Goal: Contribute content

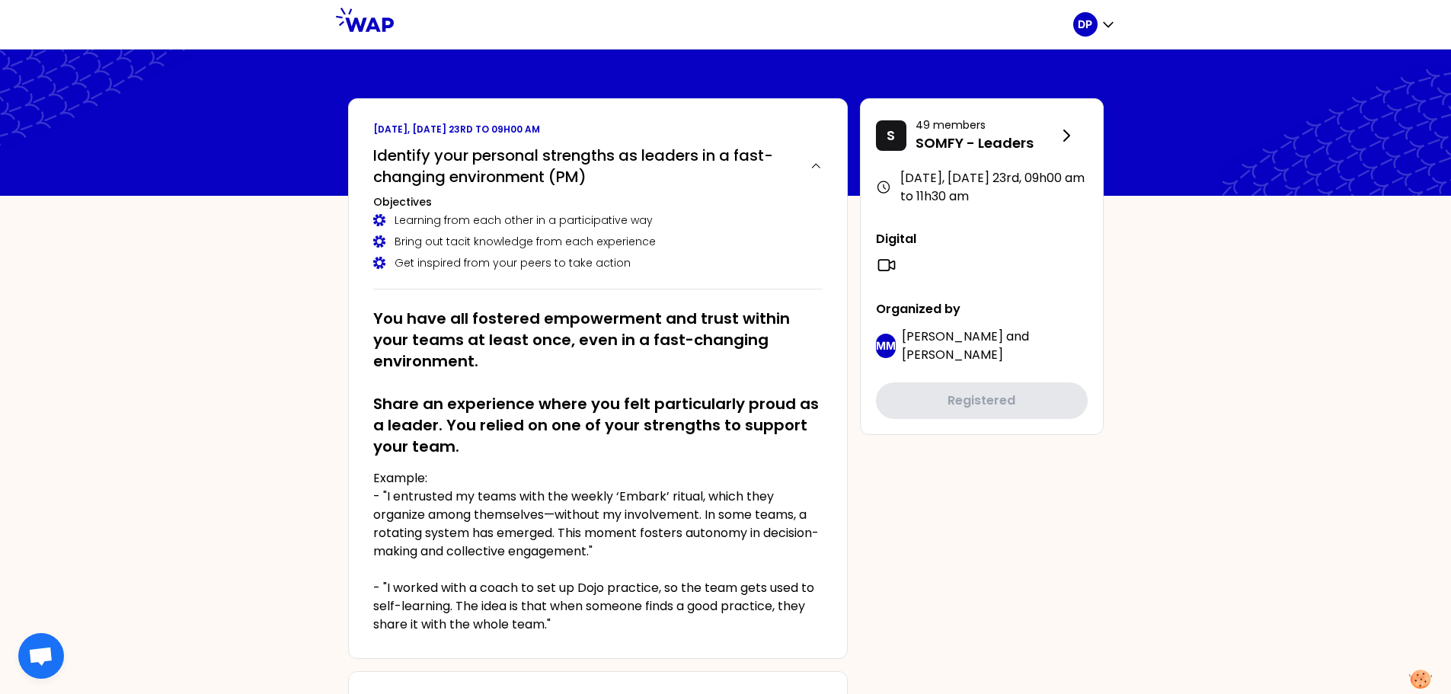
scroll to position [607, 0]
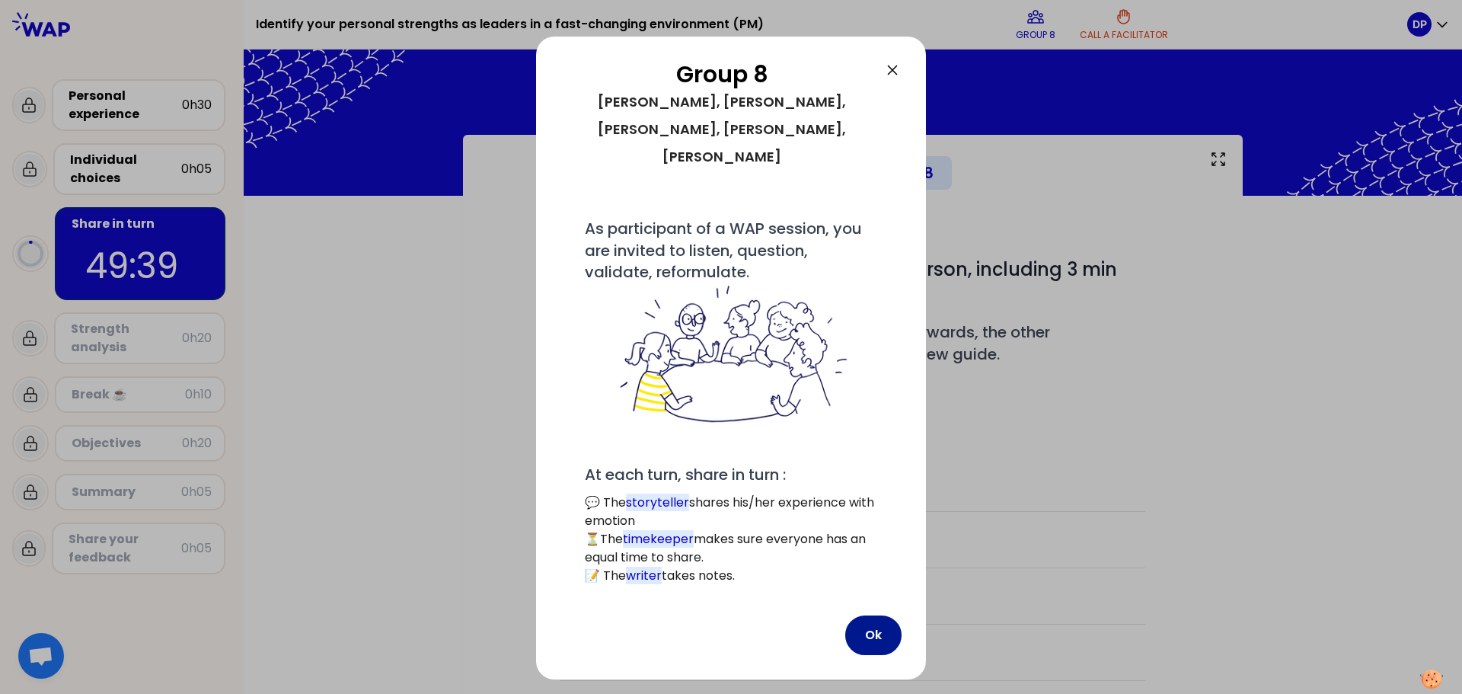
click at [867, 615] on button "Ok" at bounding box center [873, 635] width 56 height 40
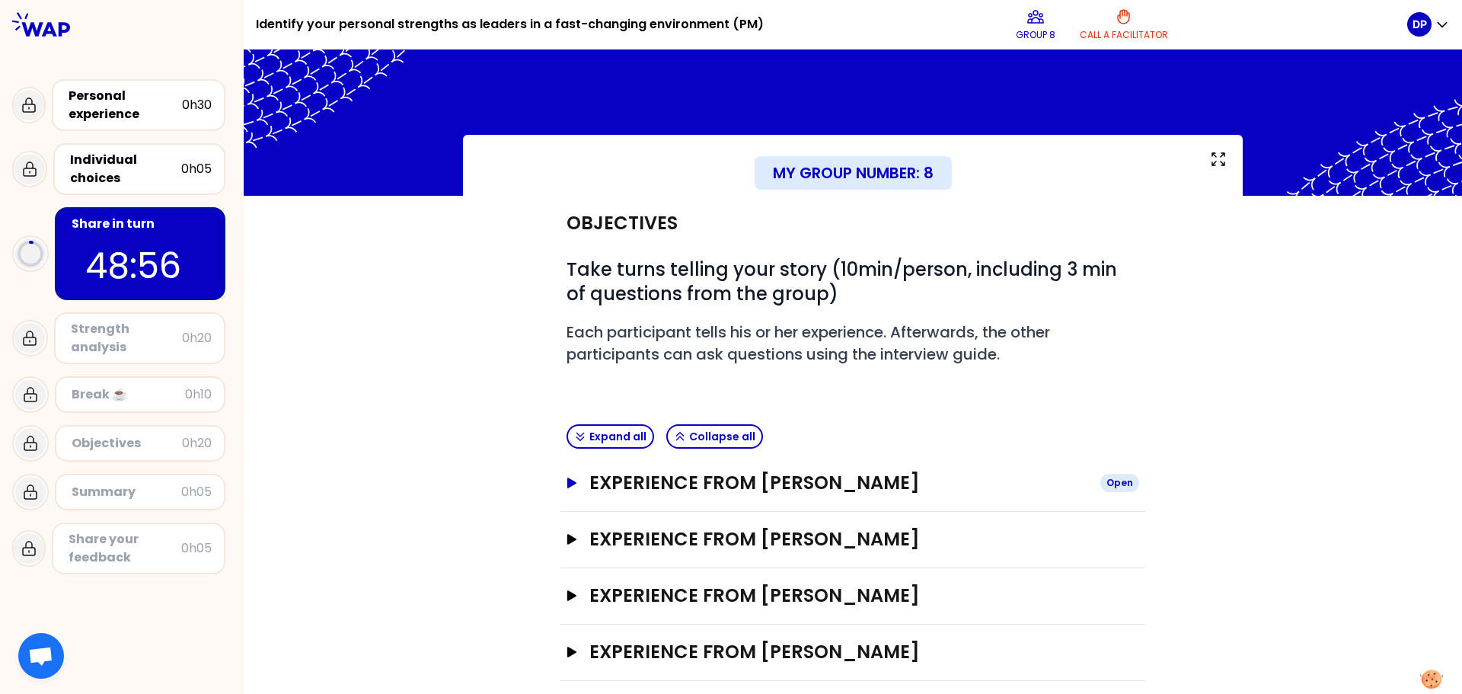
click at [772, 481] on h3 "Experience from [PERSON_NAME]" at bounding box center [839, 483] width 499 height 24
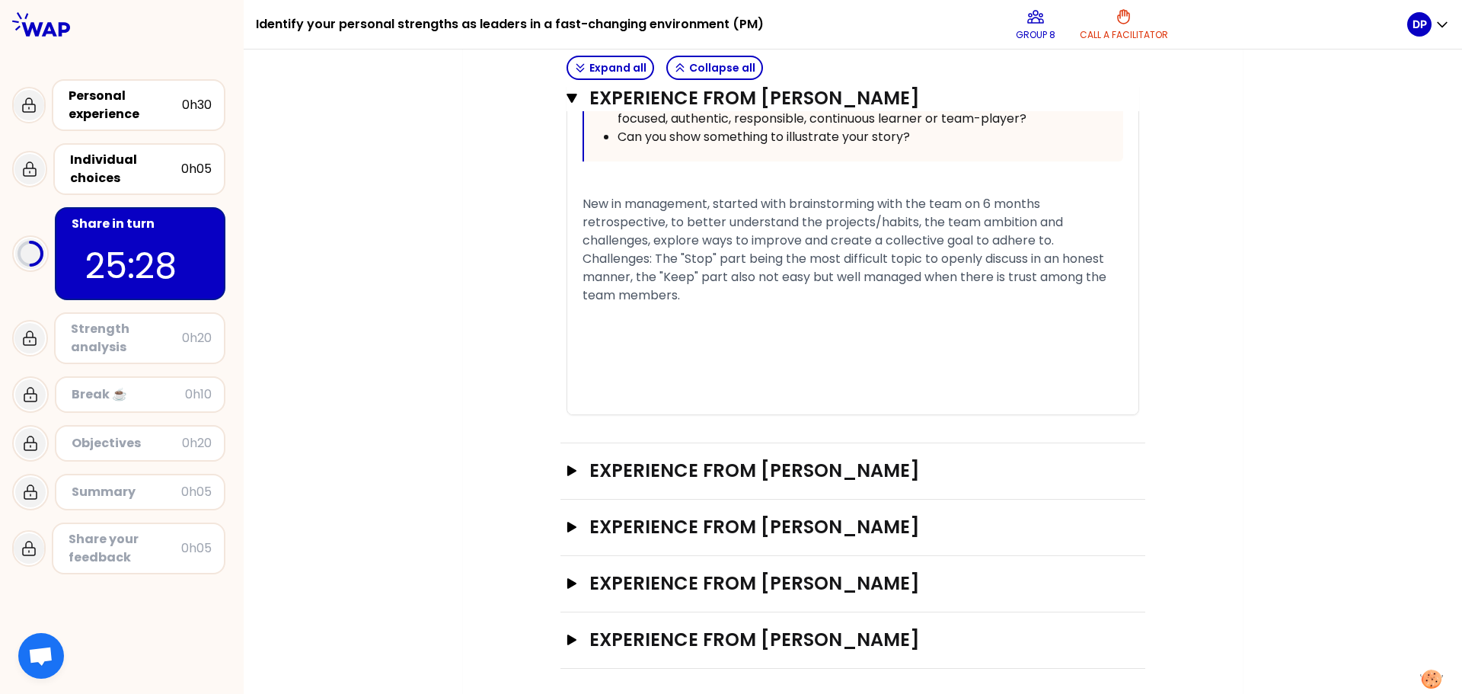
scroll to position [1037, 0]
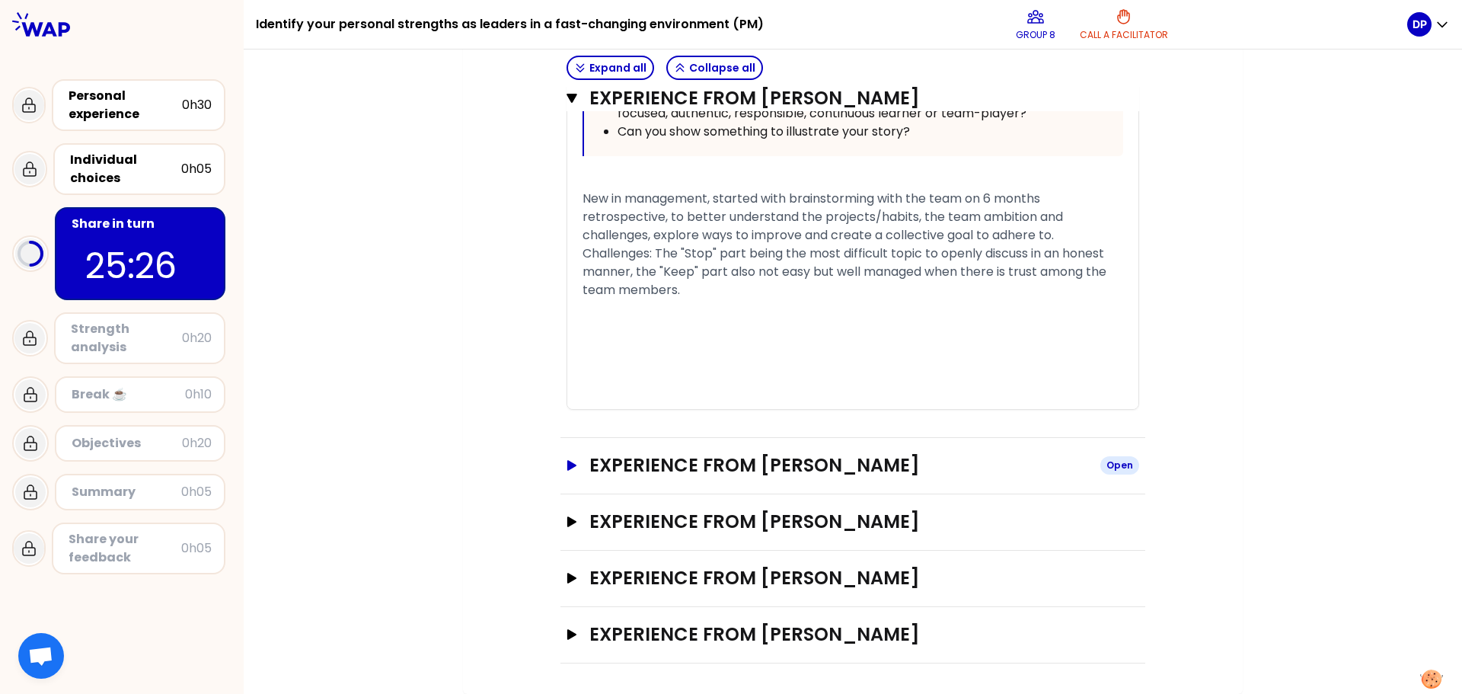
click at [567, 468] on icon "button" at bounding box center [571, 465] width 9 height 11
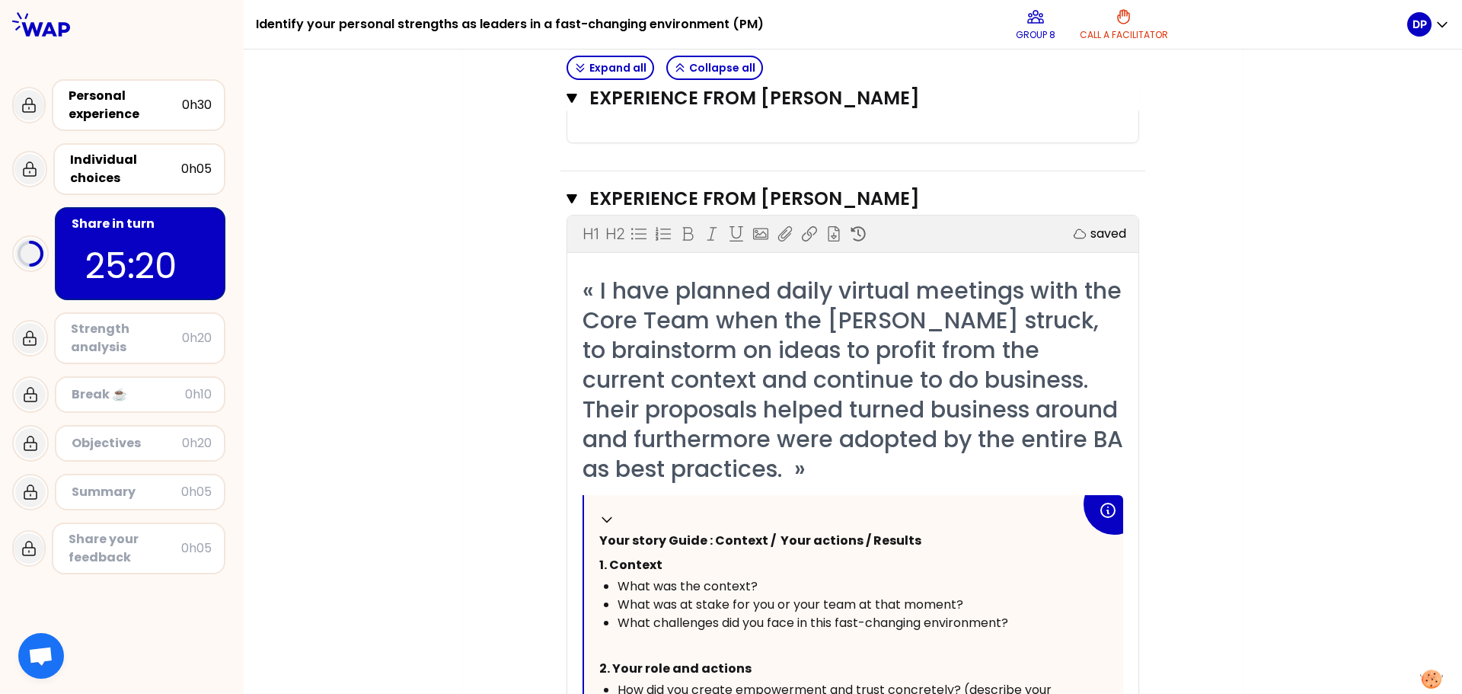
scroll to position [1228, 0]
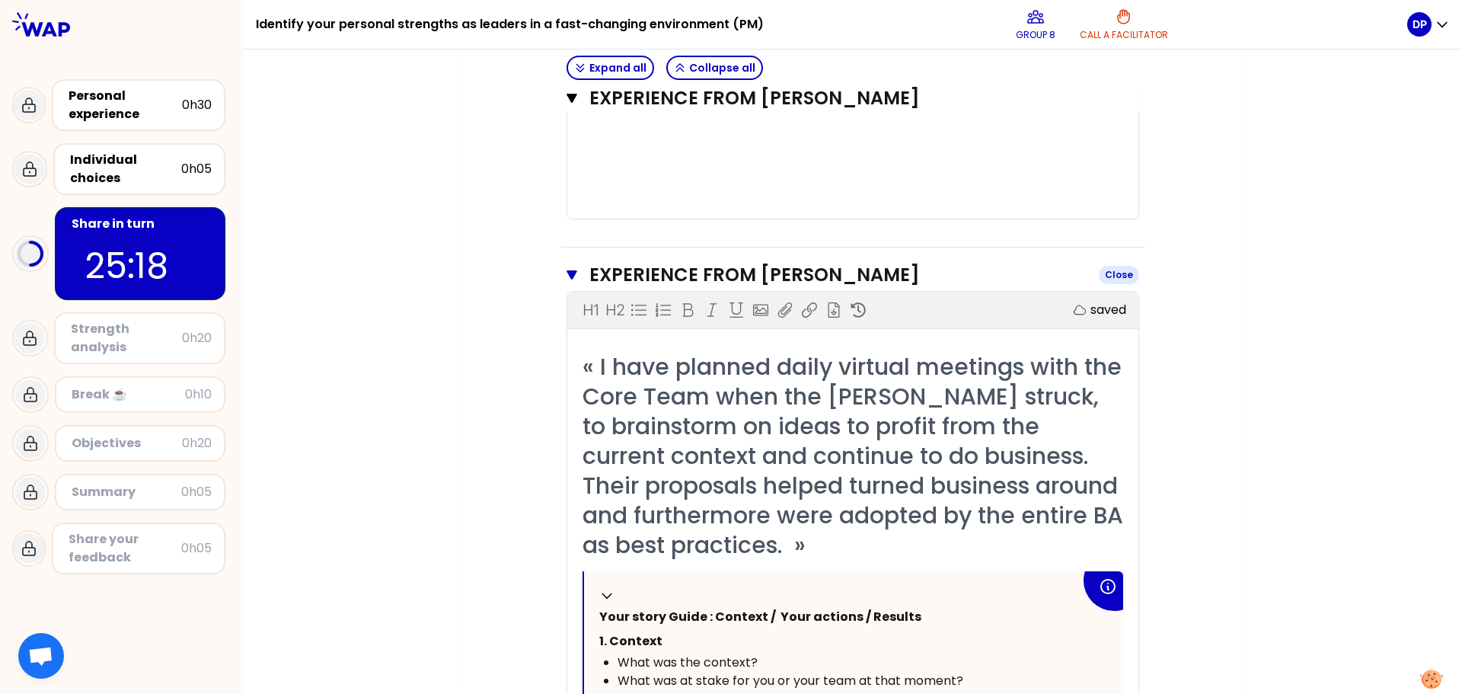
click at [567, 272] on icon "button" at bounding box center [572, 274] width 11 height 9
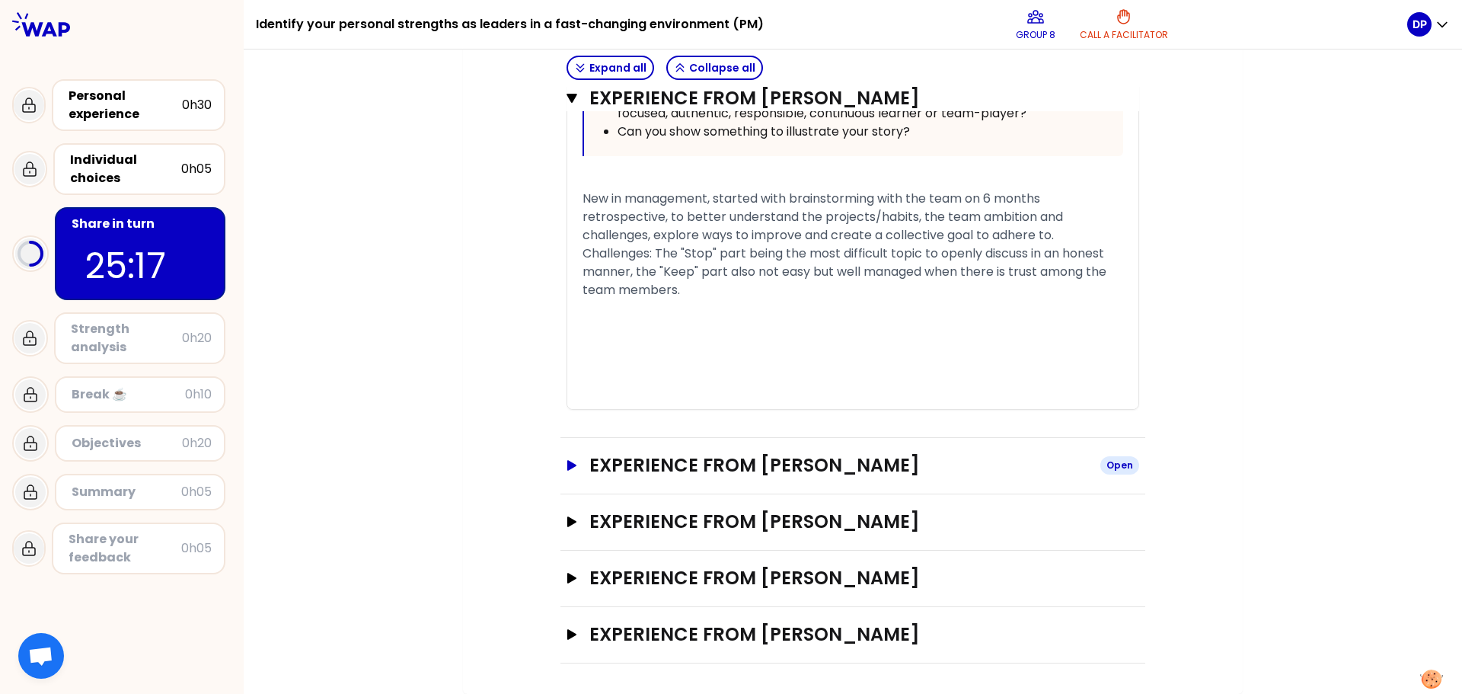
scroll to position [1037, 0]
click at [571, 94] on icon "button" at bounding box center [572, 98] width 11 height 9
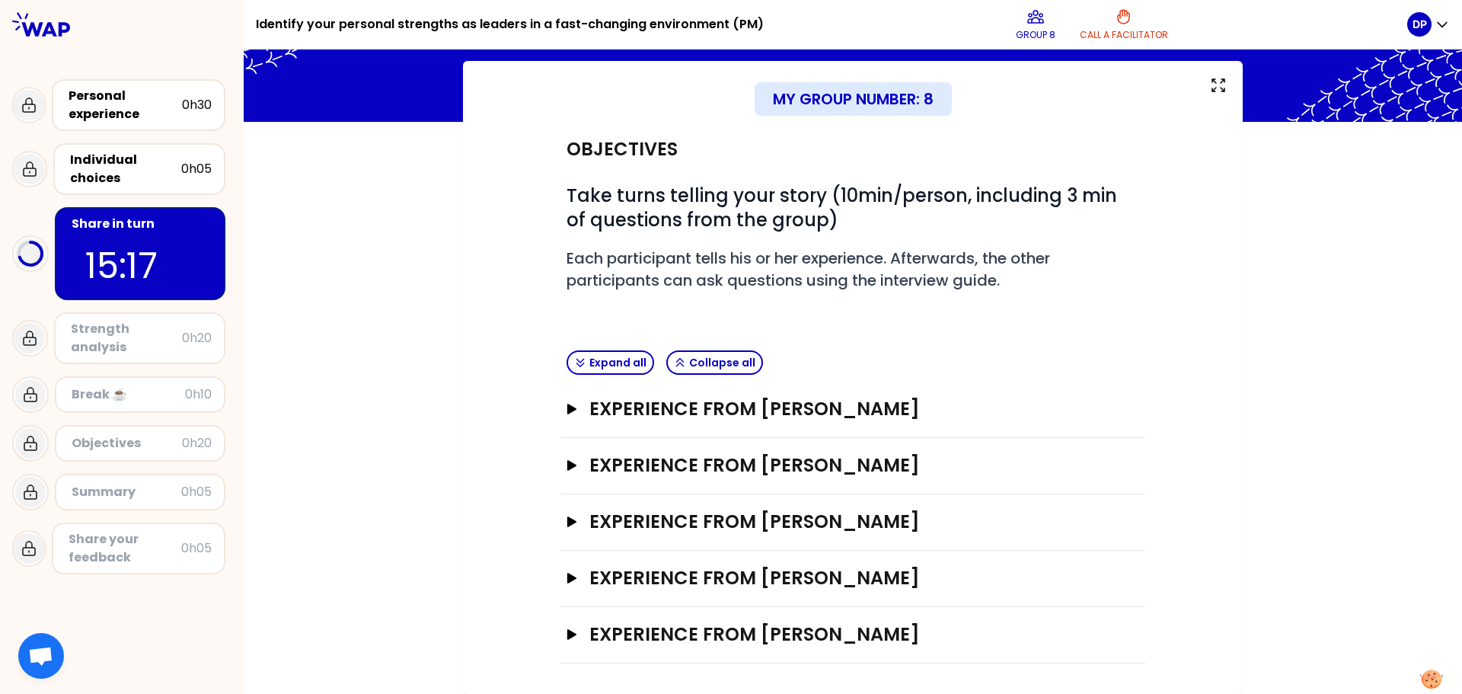
click at [552, 585] on div "Objectives # Take turns telling your story (10min/person, including 3 min of qu…" at bounding box center [853, 393] width 719 height 542
click at [567, 580] on icon "button" at bounding box center [571, 578] width 9 height 11
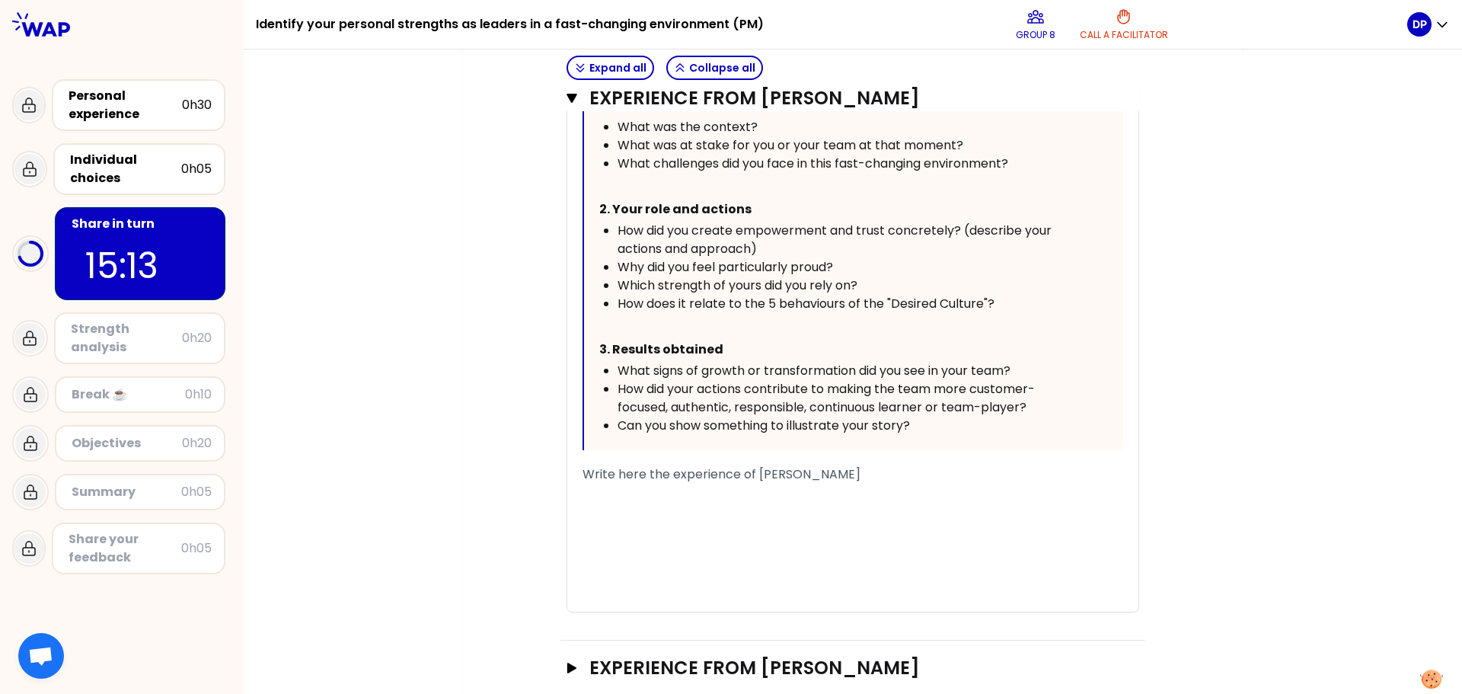
scroll to position [881, 0]
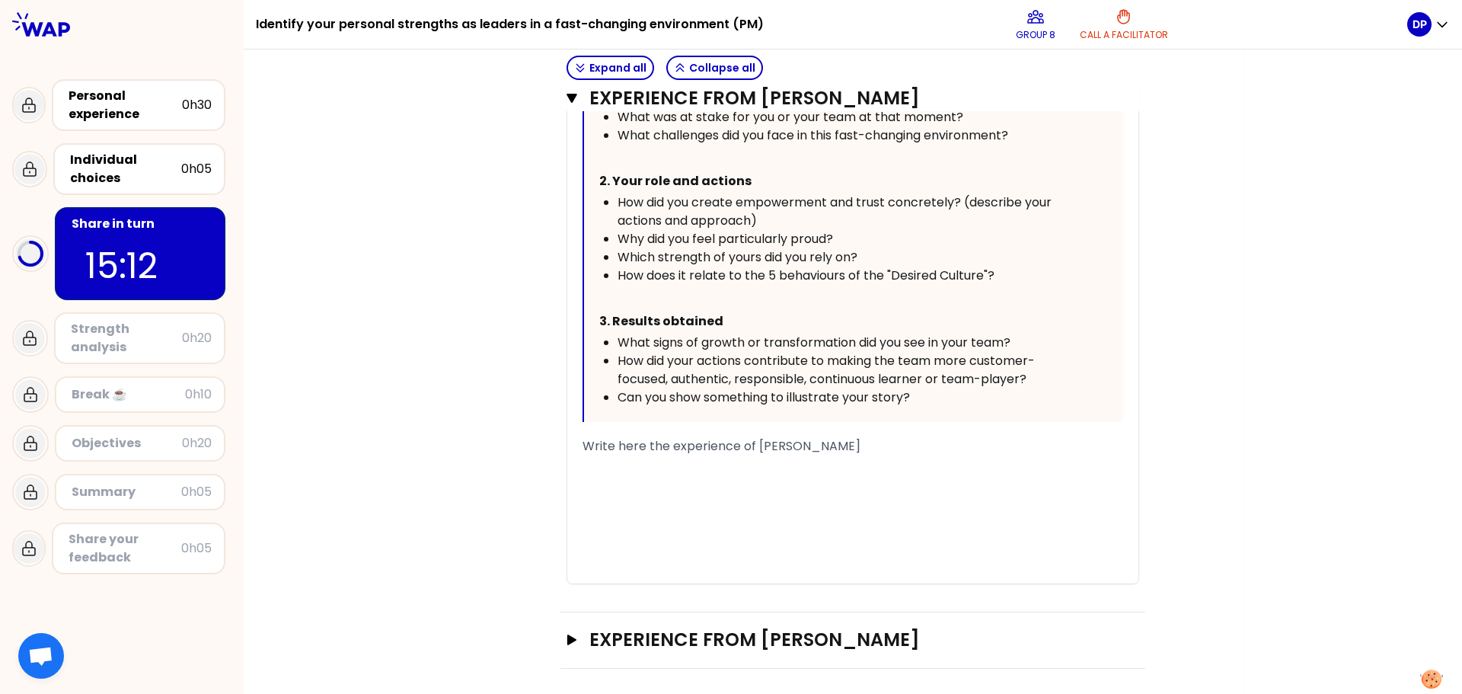
click at [907, 569] on div "﻿" at bounding box center [853, 574] width 541 height 18
click at [985, 458] on div "﻿" at bounding box center [853, 464] width 541 height 18
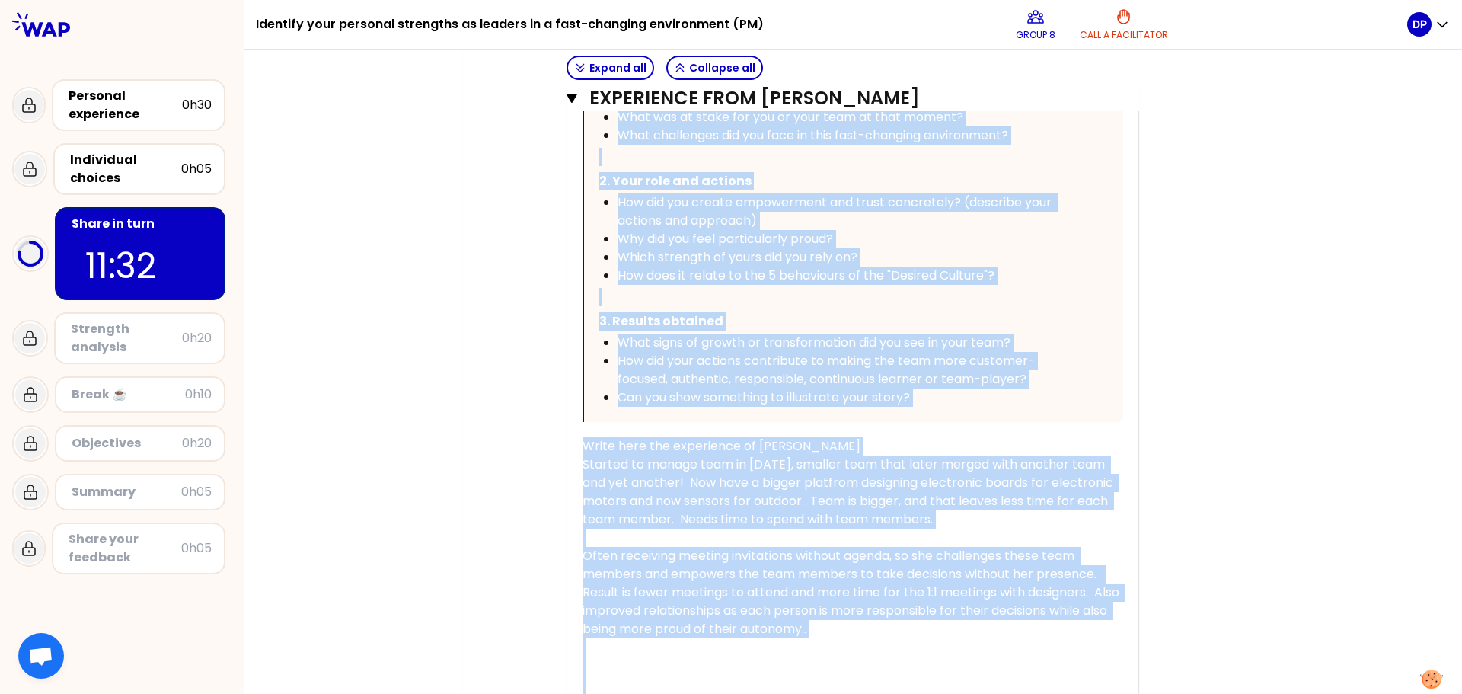
click at [1117, 457] on span "Started to manage team in [DATE], smaller team that later merged with another t…" at bounding box center [850, 491] width 534 height 72
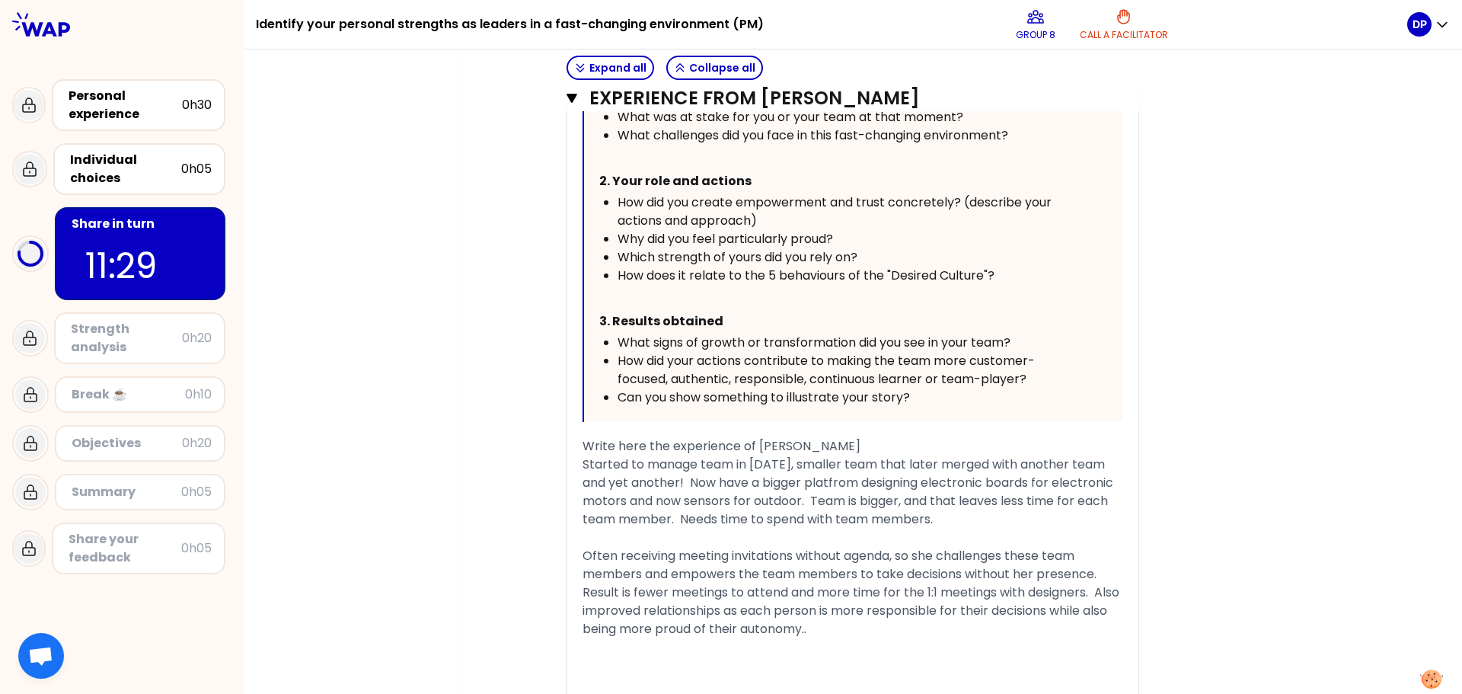
drag, startPoint x: 907, startPoint y: 625, endPoint x: 552, endPoint y: 451, distance: 395.5
click at [552, 451] on div "Objectives # Take turns telling your story (10min/person, including 3 min of qu…" at bounding box center [853, 74] width 719 height 1519
copy div "Write here the experience of [PERSON_NAME] Started to manage team in [DATE], sm…"
click at [816, 580] on span "Often receiving meeting invitations without agenda, so she challenges these tea…" at bounding box center [853, 592] width 540 height 91
click at [854, 627] on div "Often receiving meeting invitations without agenda, so she challenges these tea…" at bounding box center [853, 592] width 541 height 91
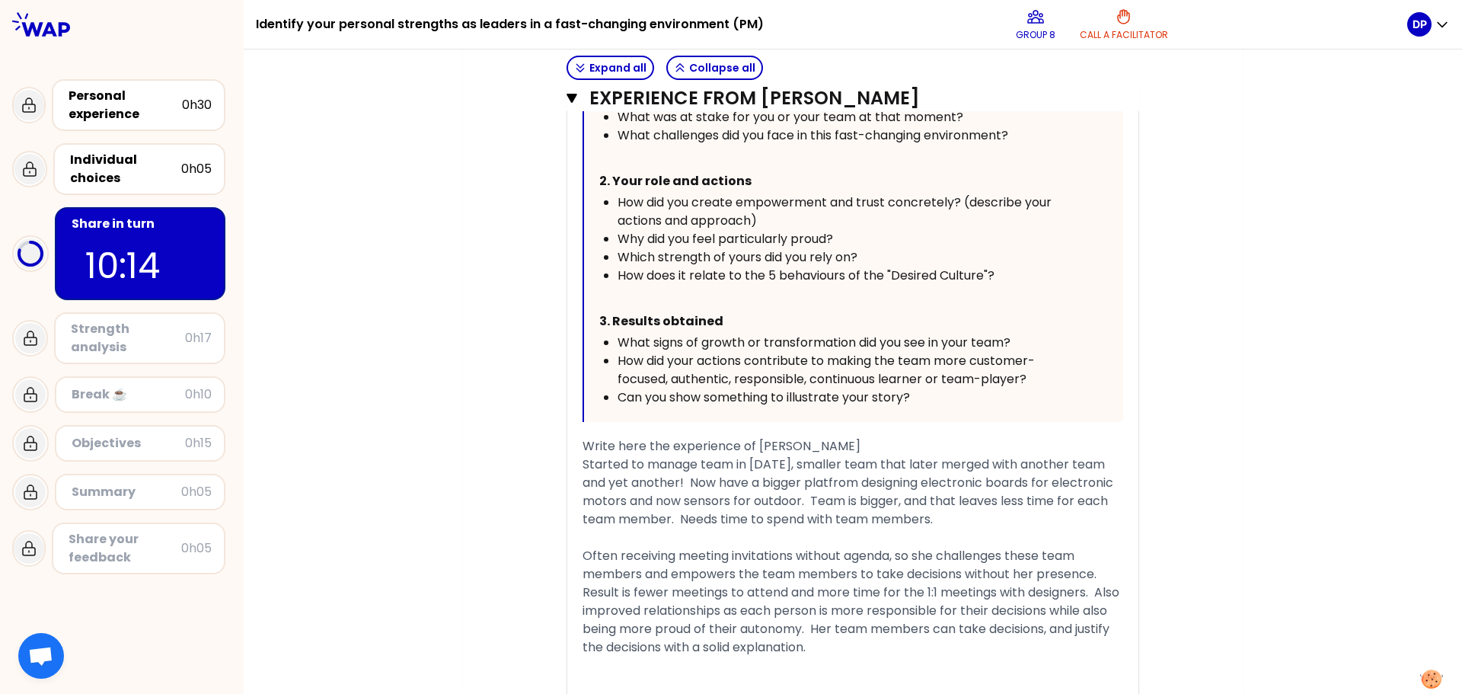
click at [802, 473] on div "Started to manage team in [DATE], smaller team that later merged with another t…" at bounding box center [853, 491] width 541 height 73
click at [811, 487] on span "Started to manage team in [DATE], smaller team that later merged with another t…" at bounding box center [850, 491] width 534 height 72
click at [567, 104] on button "Experience from [PERSON_NAME] Close" at bounding box center [853, 98] width 573 height 24
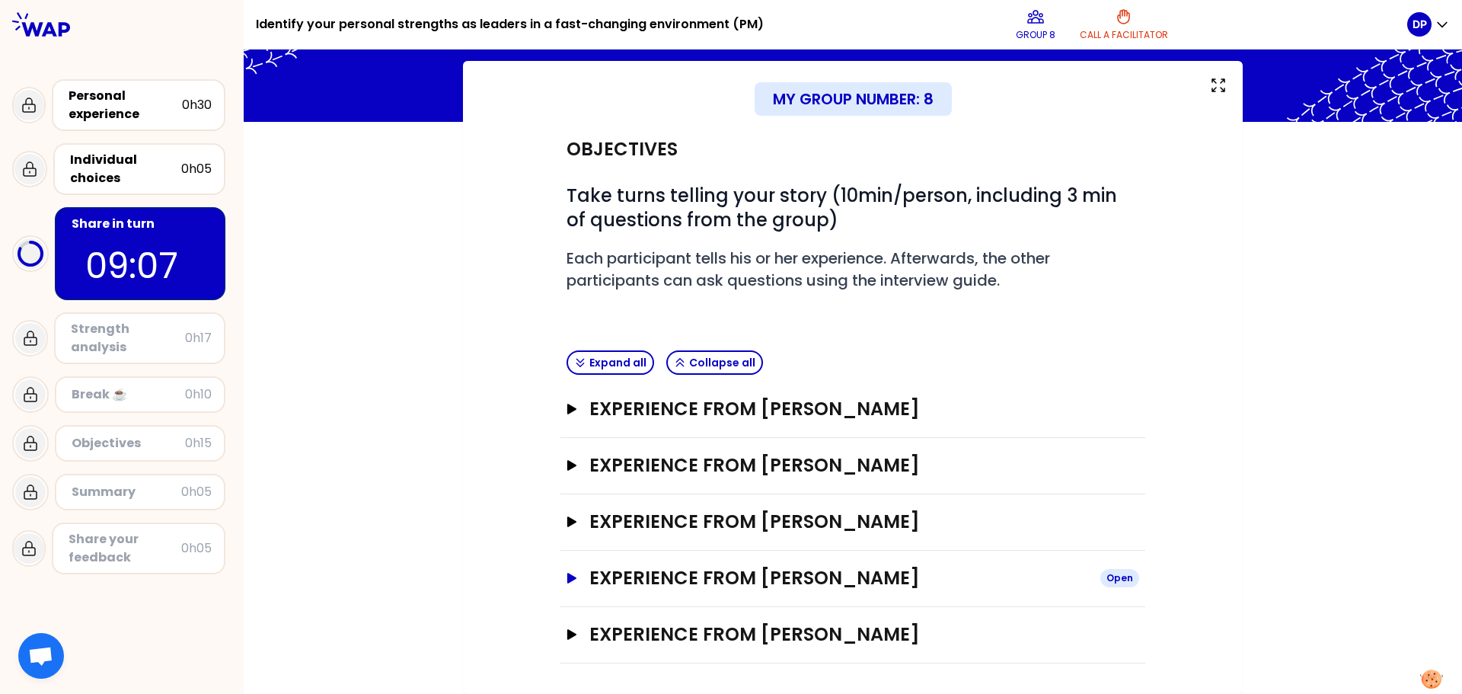
scroll to position [74, 0]
click at [567, 635] on icon "button" at bounding box center [571, 634] width 9 height 11
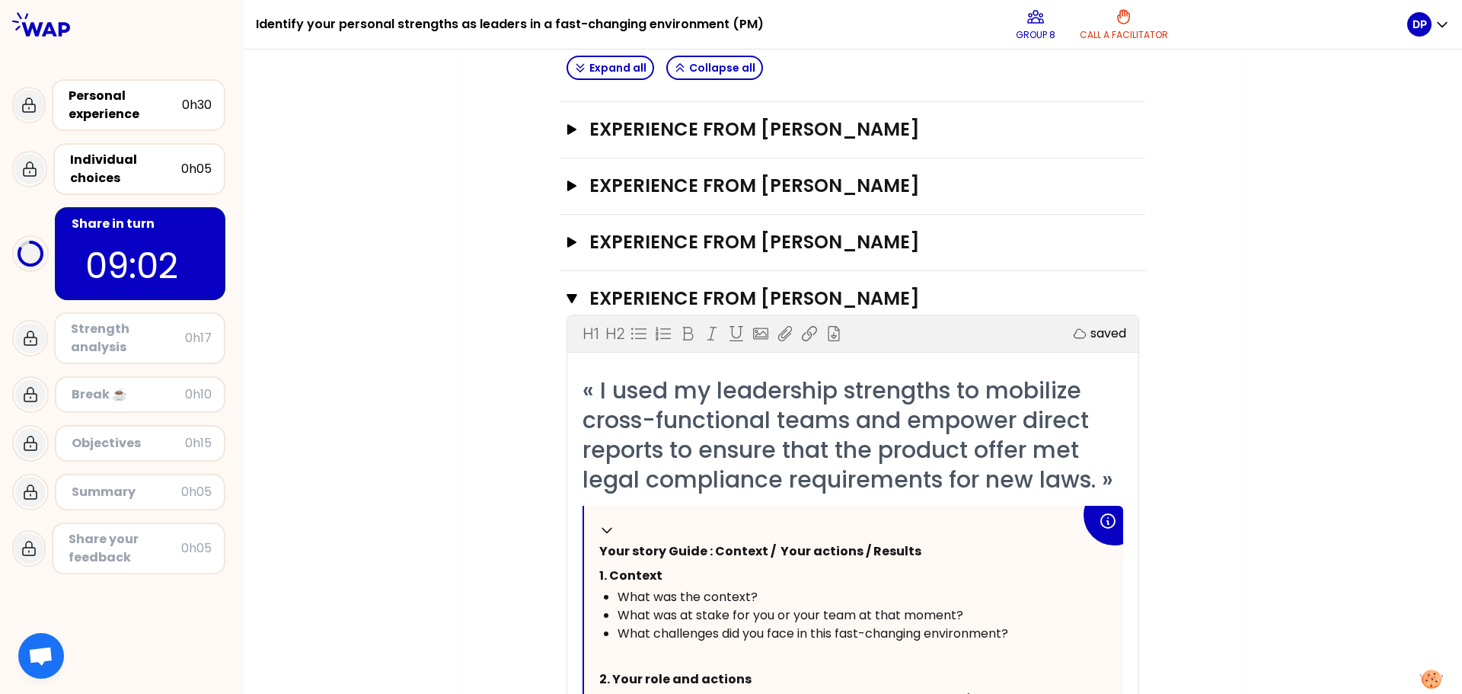
scroll to position [419, 0]
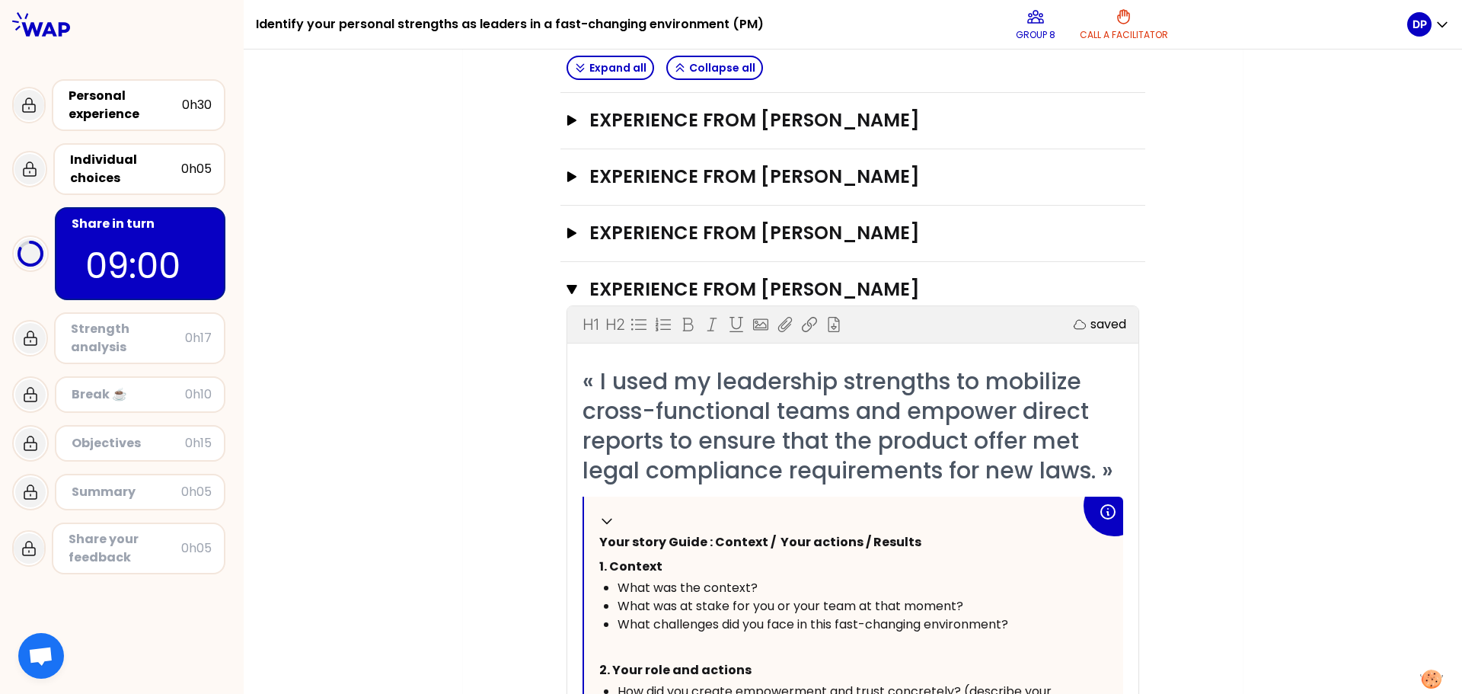
click at [975, 467] on span "« I used my leadership strengths to mobilize cross-functional teams and empower…" at bounding box center [848, 426] width 531 height 122
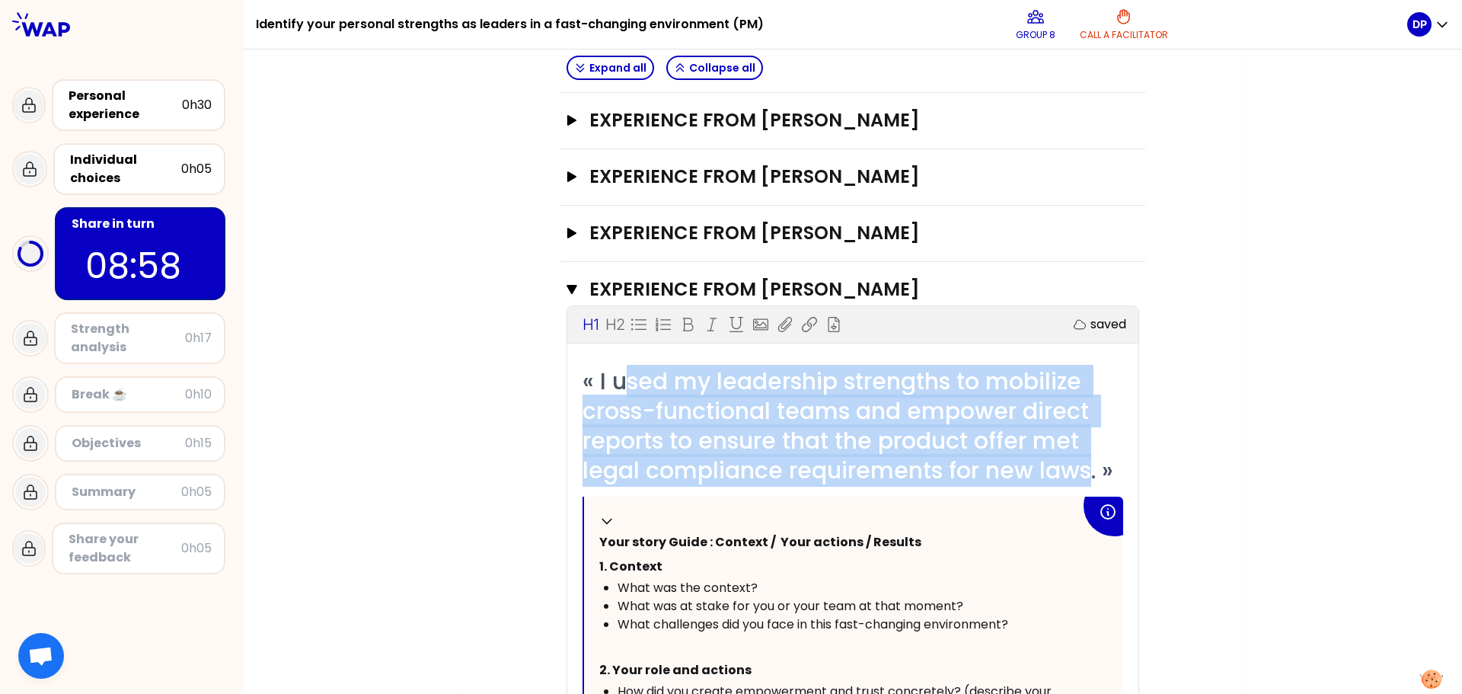
drag, startPoint x: 1091, startPoint y: 474, endPoint x: 608, endPoint y: 379, distance: 492.2
click at [608, 379] on span "« I used my leadership strengths to mobilize cross-functional teams and empower…" at bounding box center [848, 426] width 531 height 122
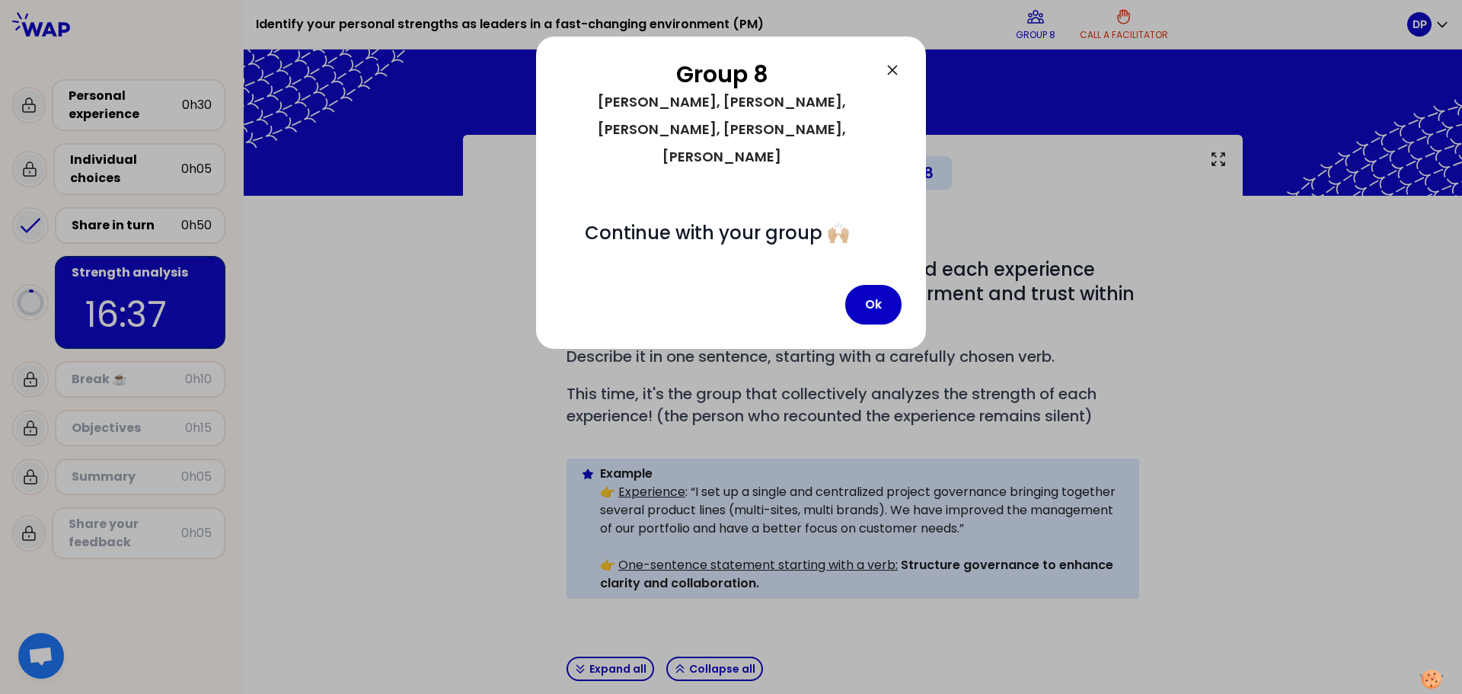
click at [889, 71] on icon at bounding box center [893, 70] width 18 height 18
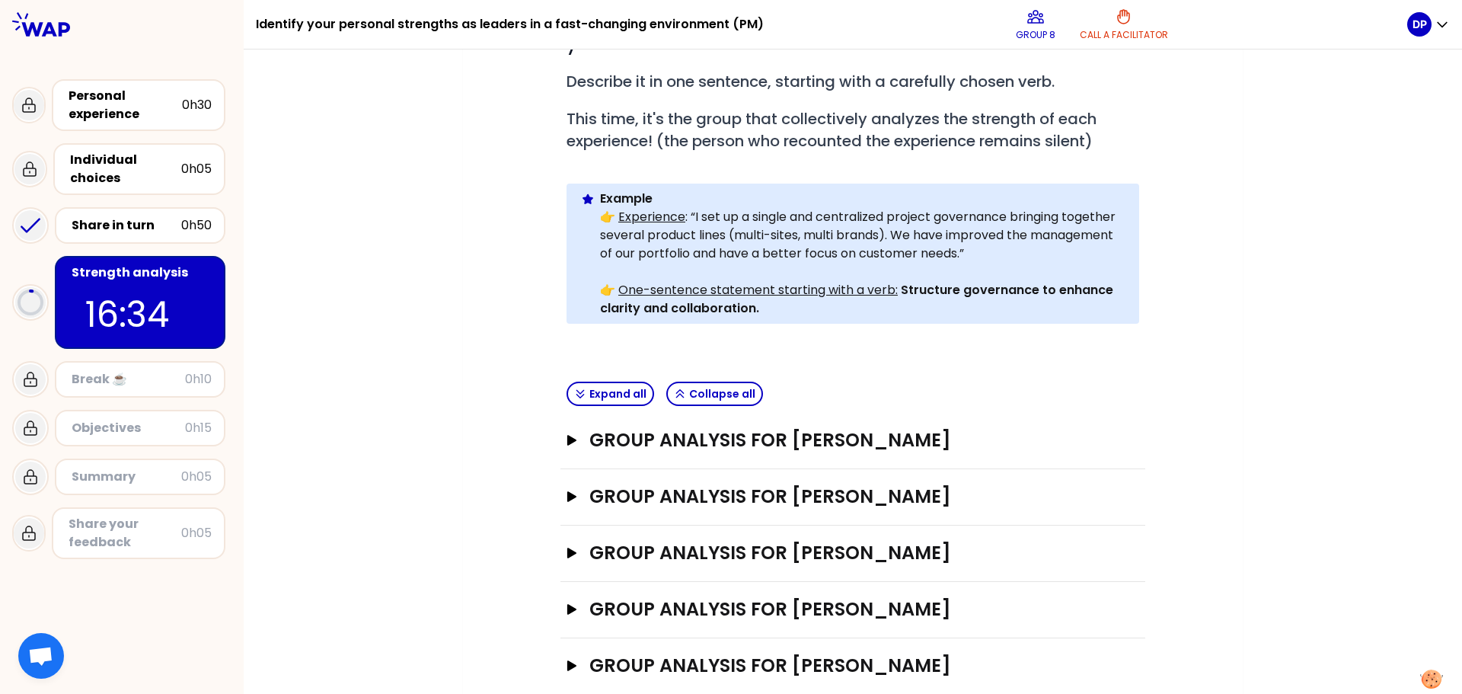
scroll to position [282, 0]
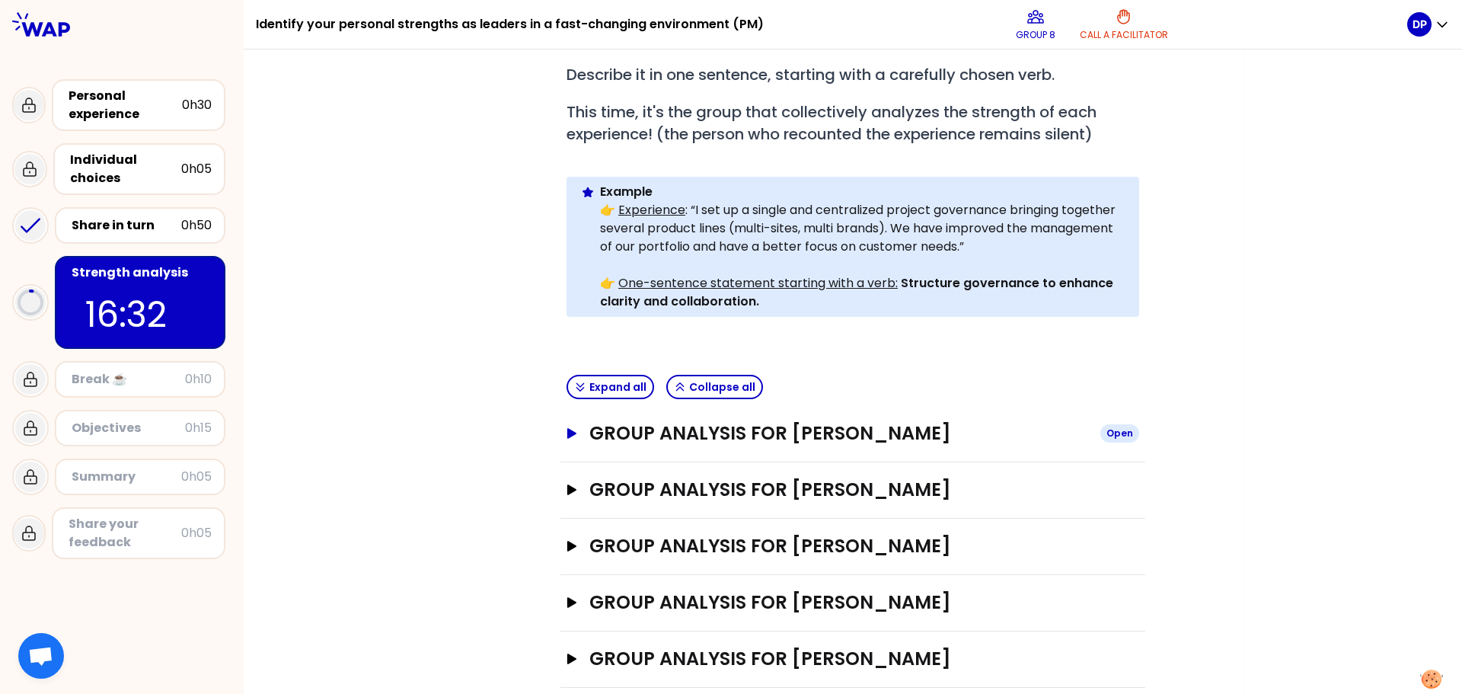
click at [567, 428] on icon "button" at bounding box center [571, 433] width 9 height 11
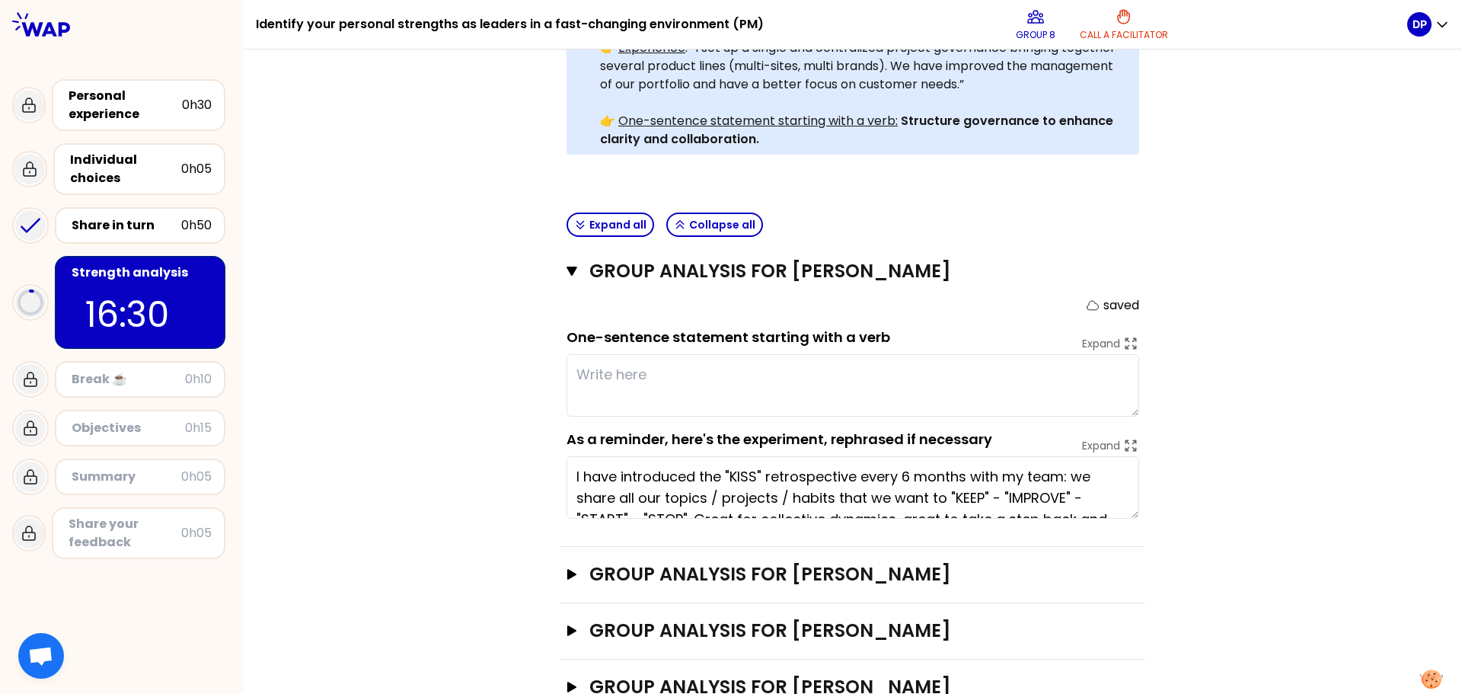
scroll to position [529, 0]
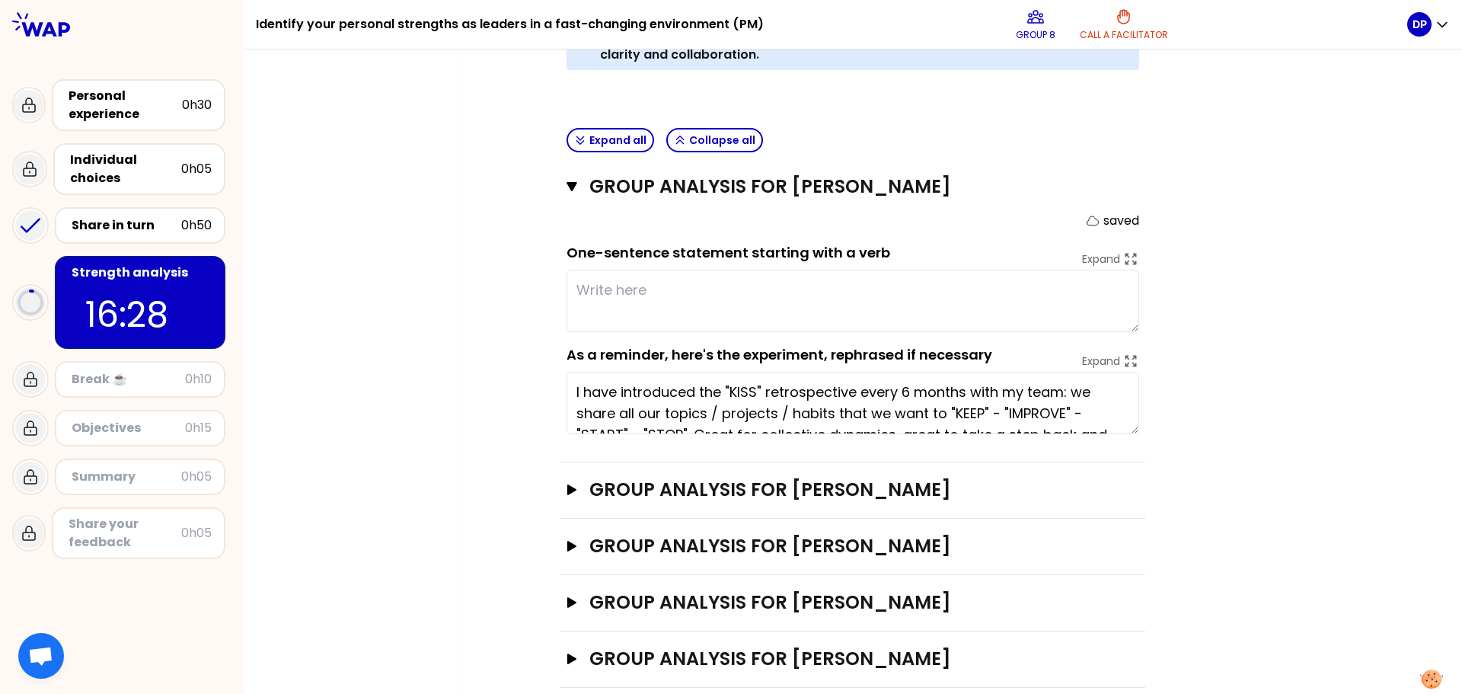
click at [845, 375] on textarea "I have introduced the "KISS" retrospective every 6 months with my team: we shar…" at bounding box center [853, 403] width 573 height 62
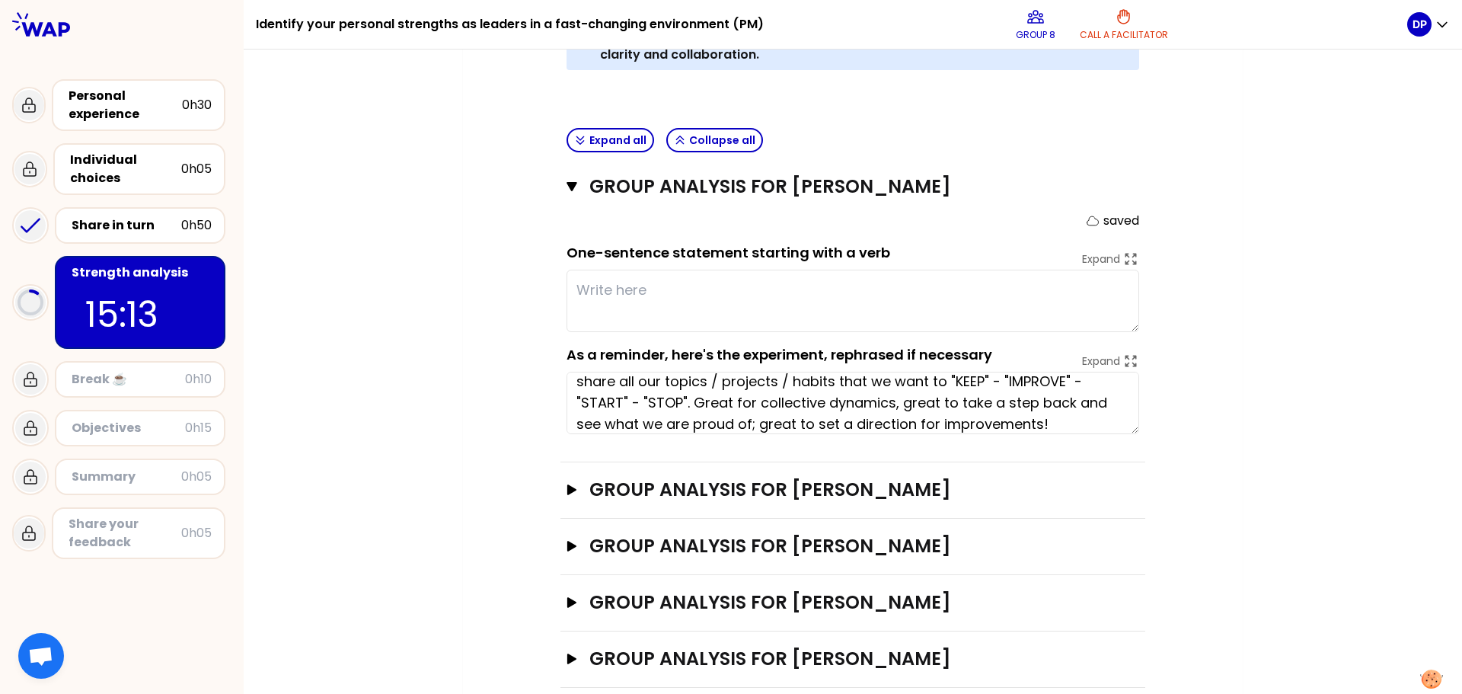
scroll to position [43, 0]
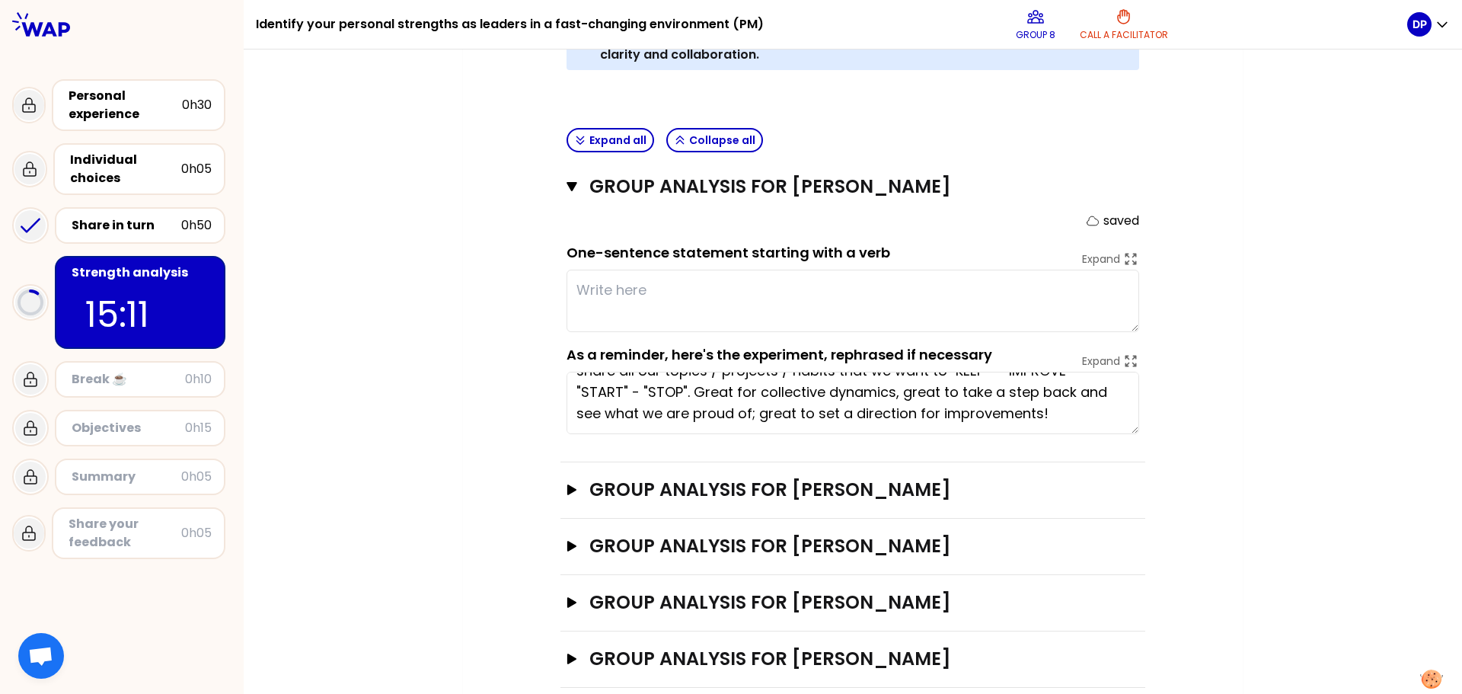
click at [705, 270] on textarea at bounding box center [853, 301] width 573 height 62
click at [426, 216] on div "My group number: 8 Objectives # As a group, identify the strength behind each e…" at bounding box center [853, 162] width 1219 height 1112
click at [568, 181] on icon "button" at bounding box center [572, 187] width 11 height 12
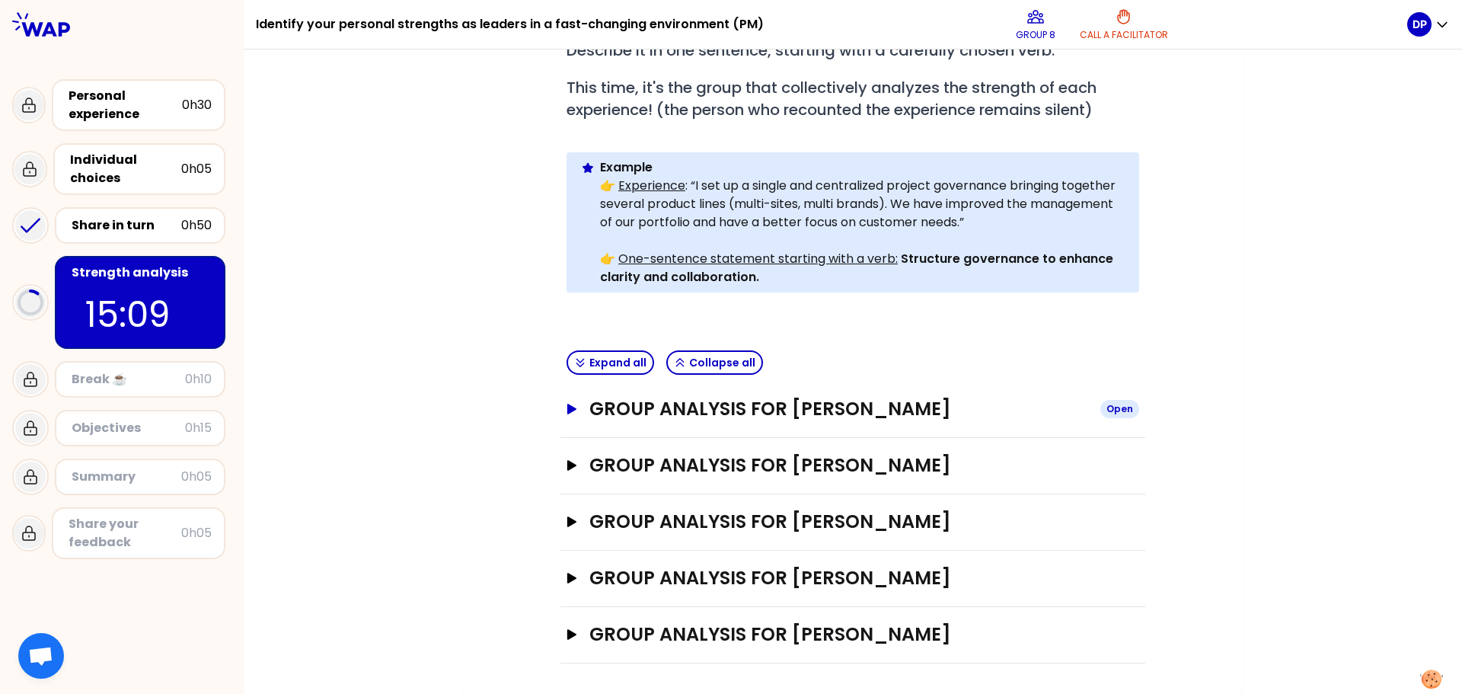
scroll to position [282, 0]
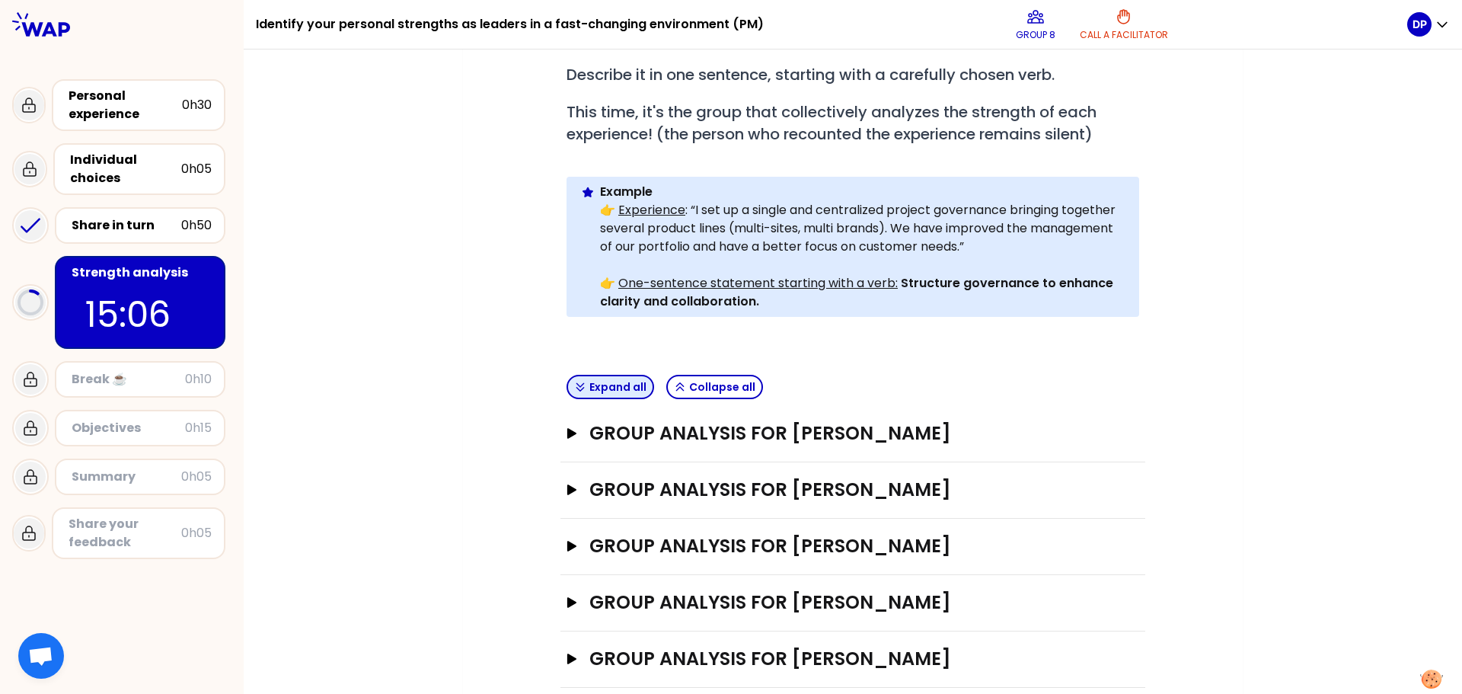
click at [599, 375] on button "Expand all" at bounding box center [611, 387] width 88 height 24
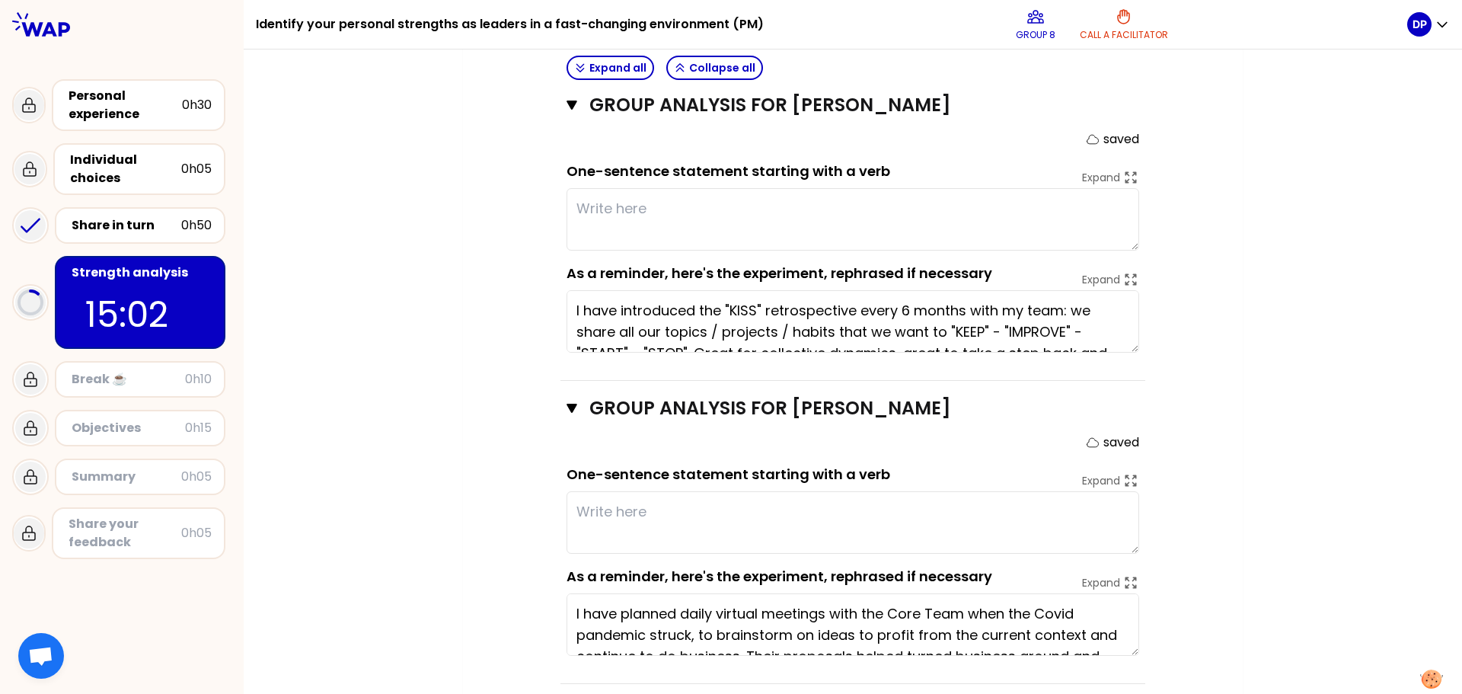
scroll to position [607, 0]
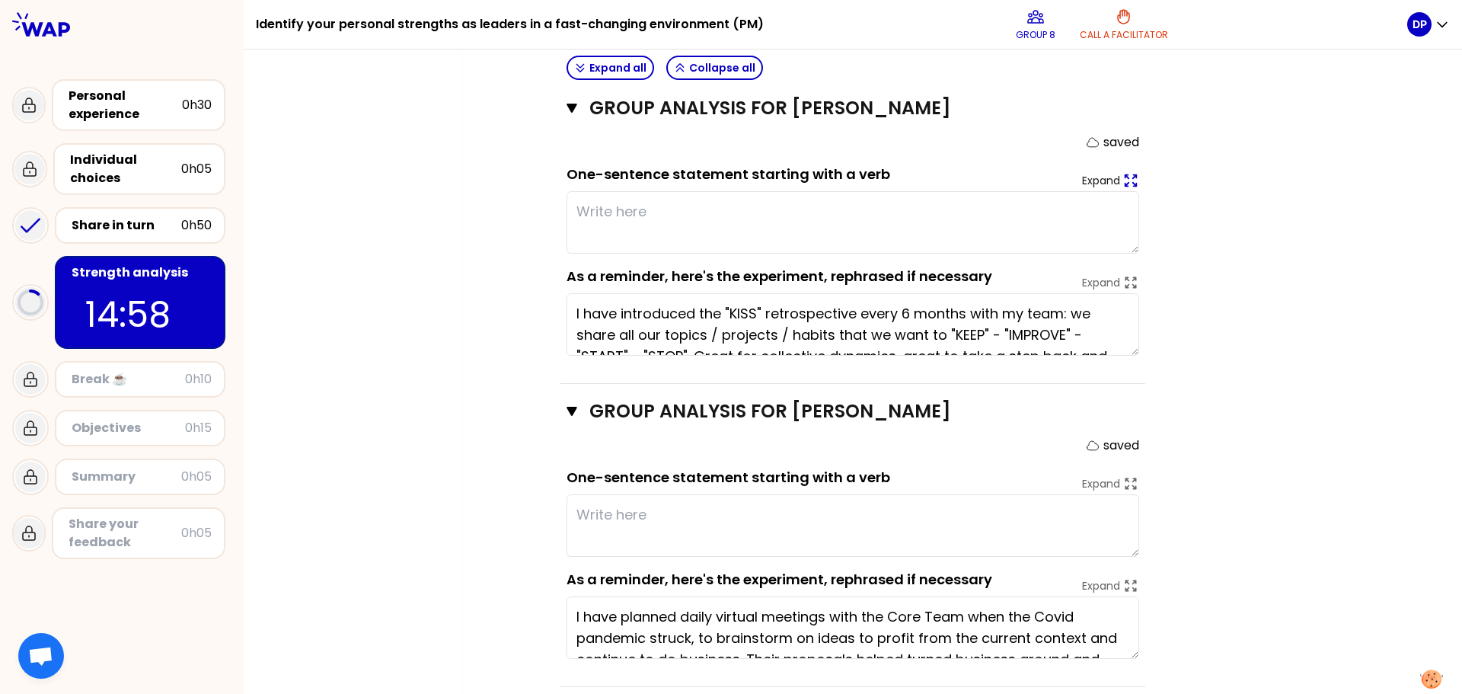
click at [1109, 173] on p "Expand" at bounding box center [1101, 180] width 38 height 15
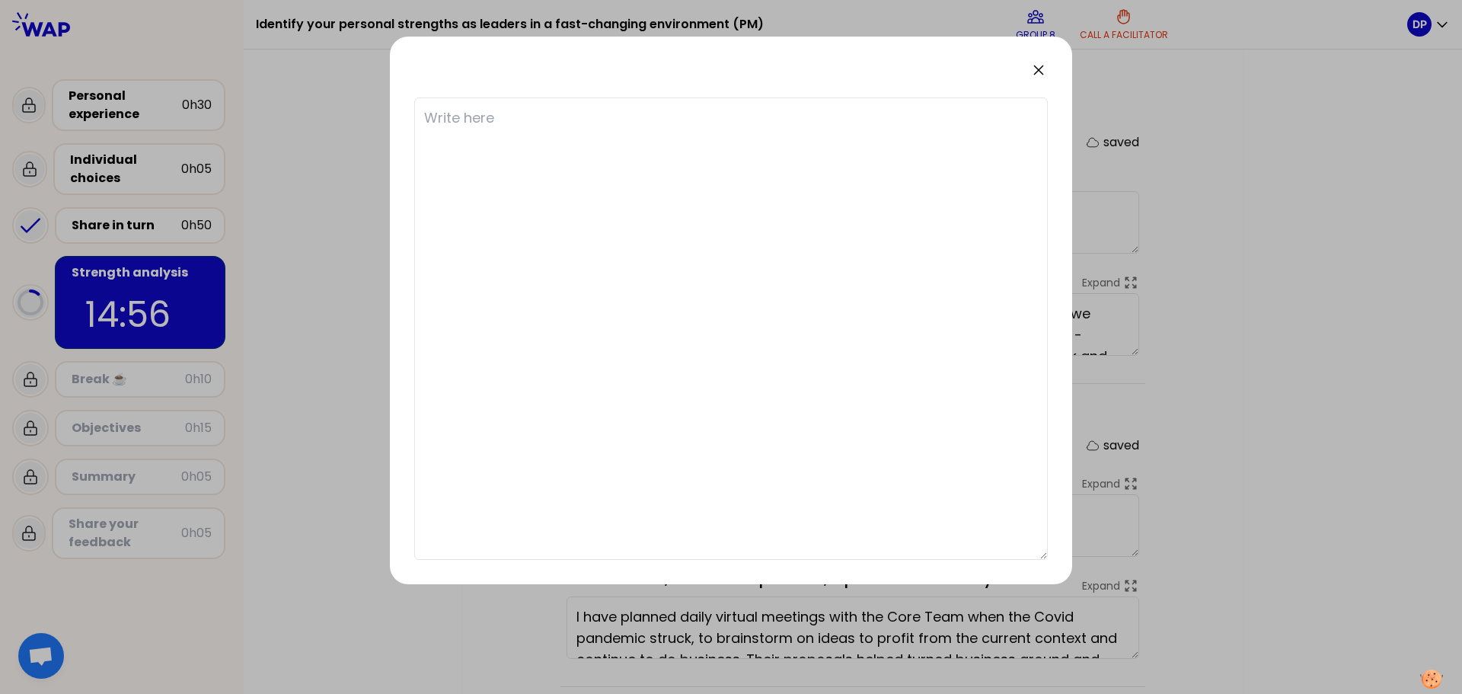
click at [1035, 73] on icon at bounding box center [1038, 70] width 9 height 9
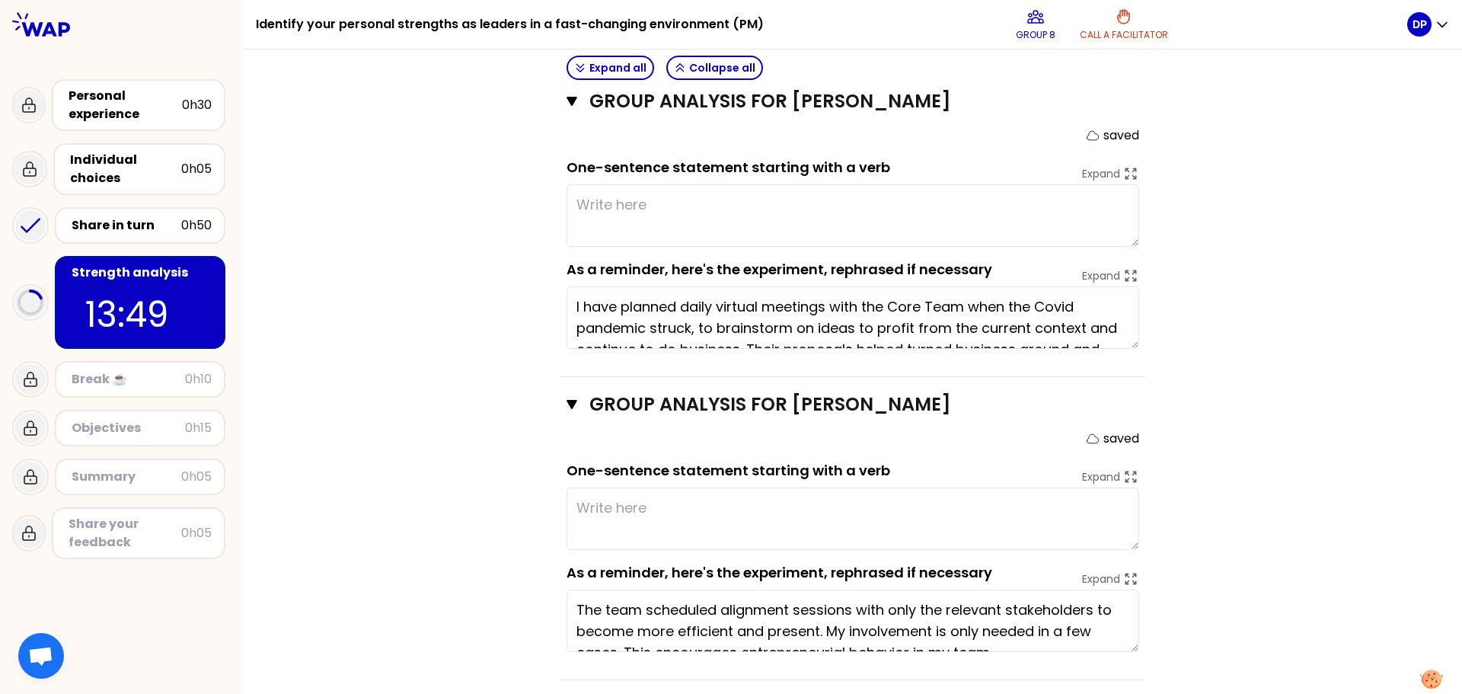
scroll to position [928, 0]
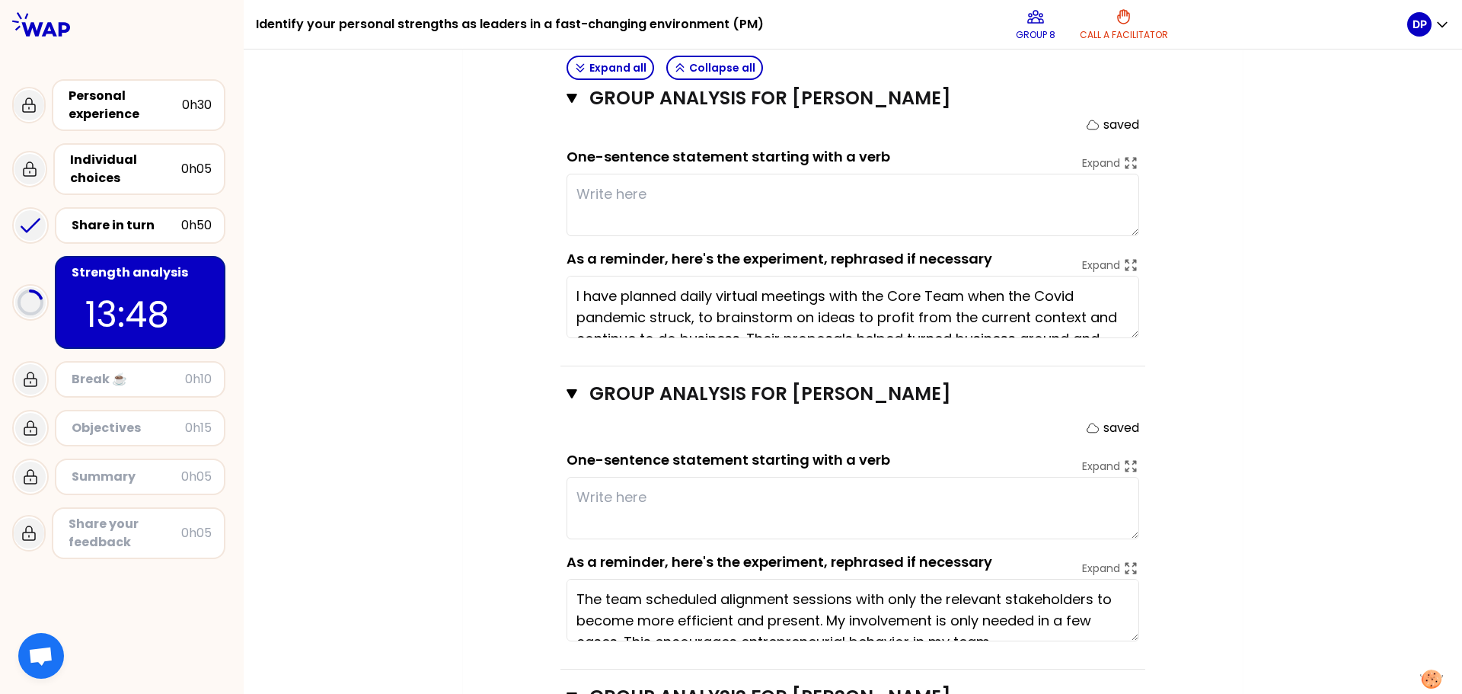
click at [1026, 286] on textarea "I have planned daily virtual meetings with the Core Team when the Covid pandemi…" at bounding box center [853, 307] width 573 height 62
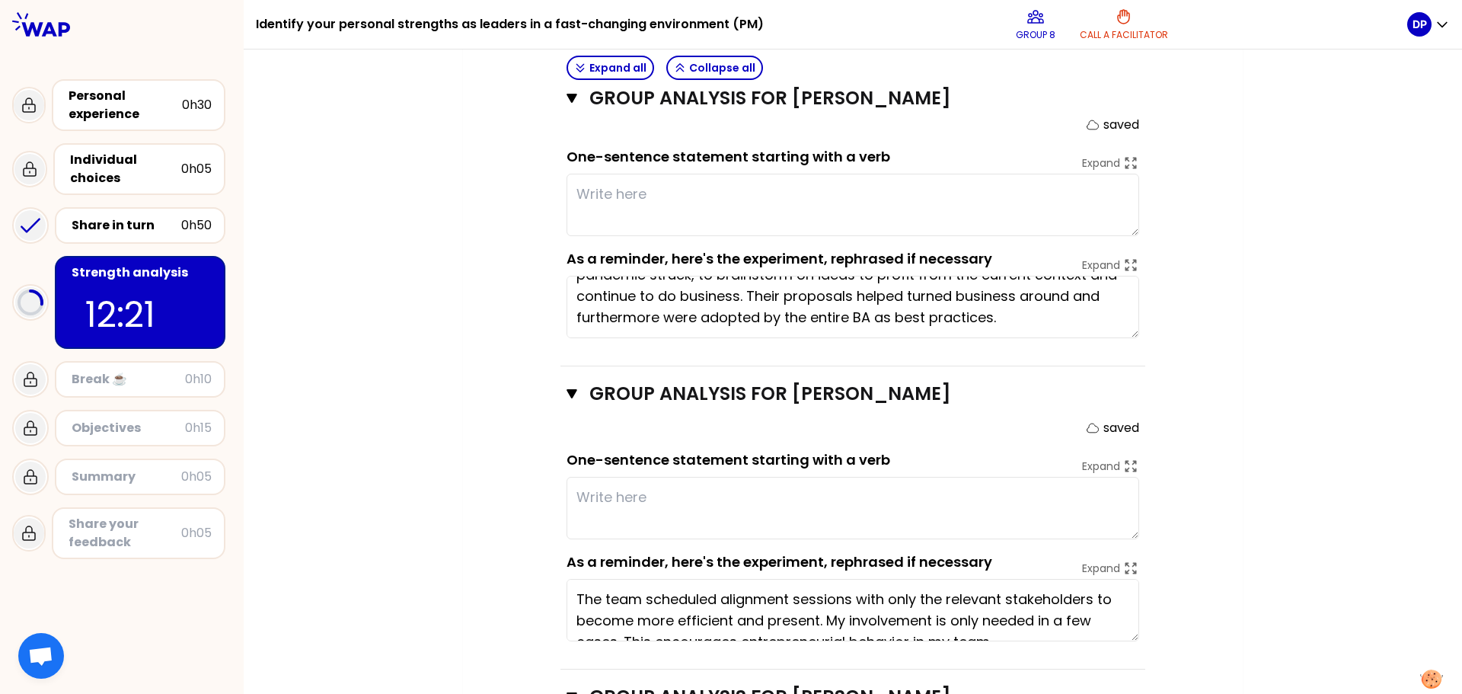
scroll to position [364, 0]
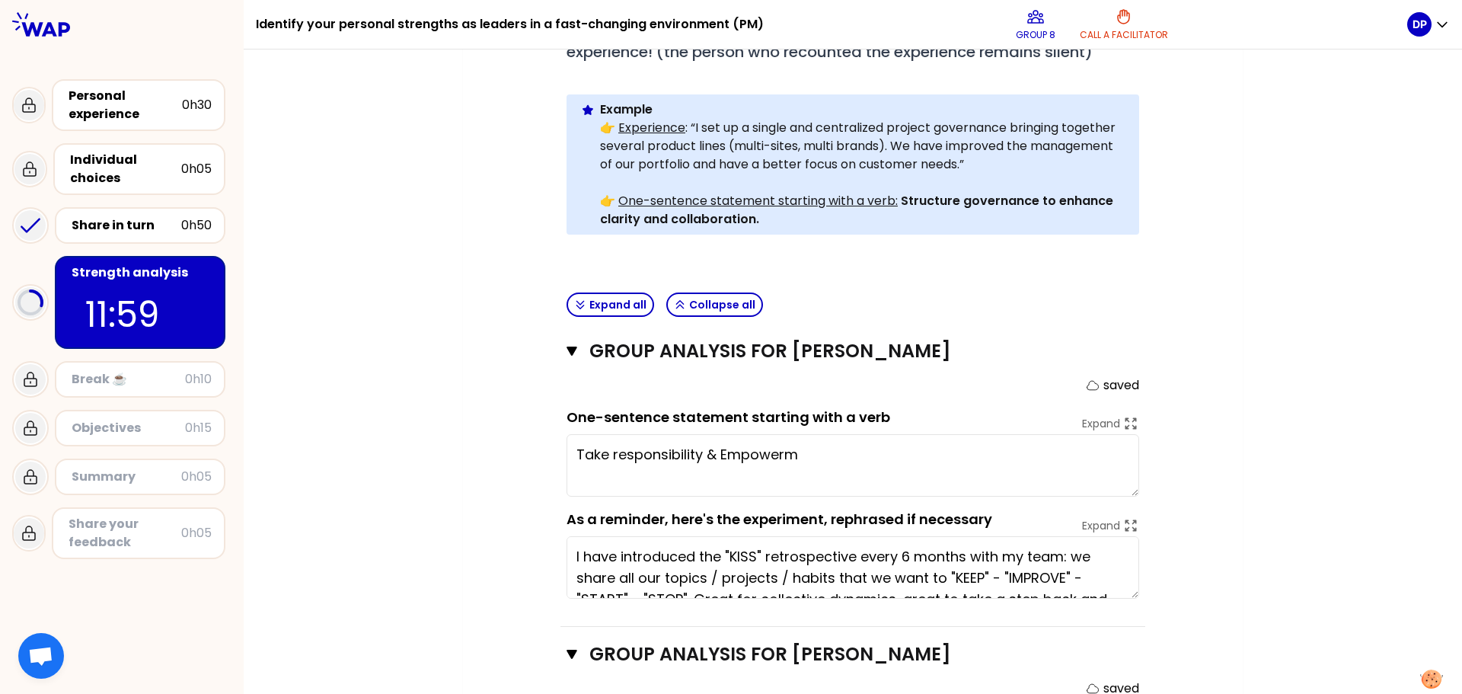
type textarea "Take responsibility & Empowerment"
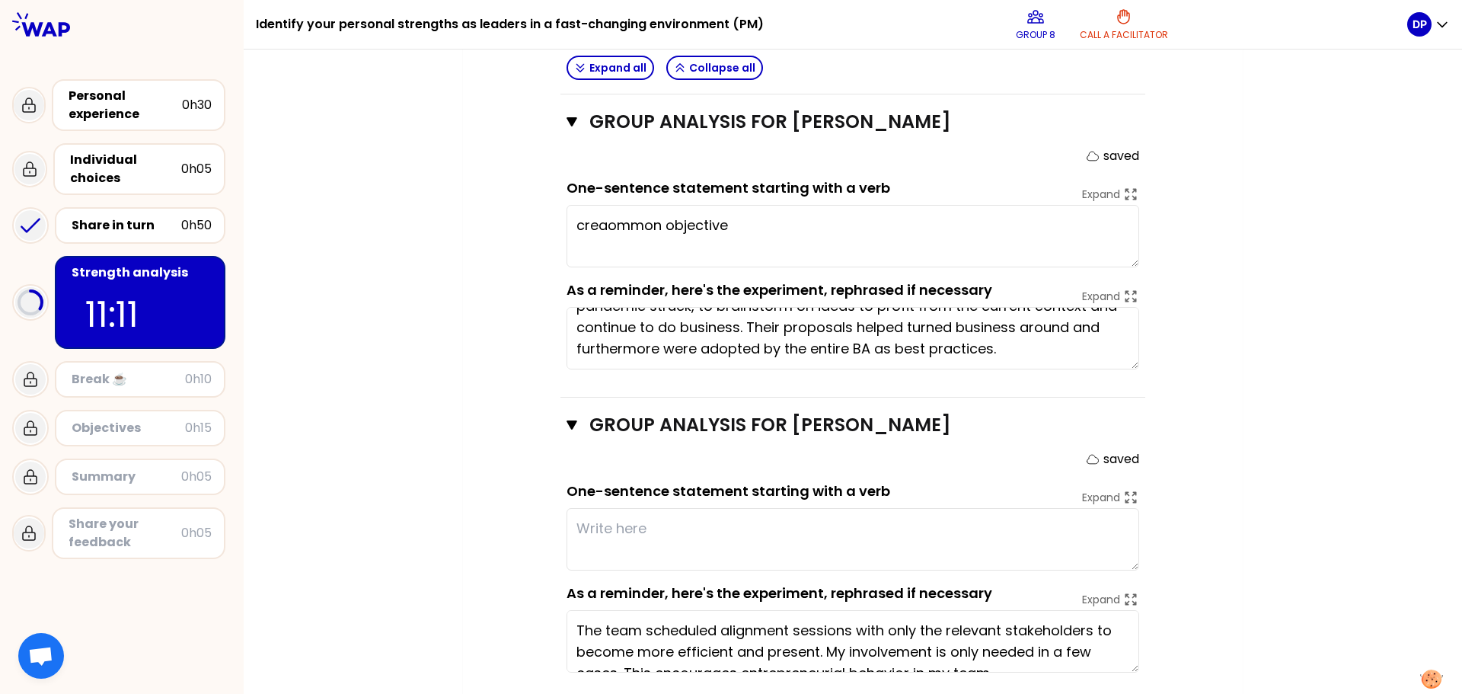
scroll to position [899, 0]
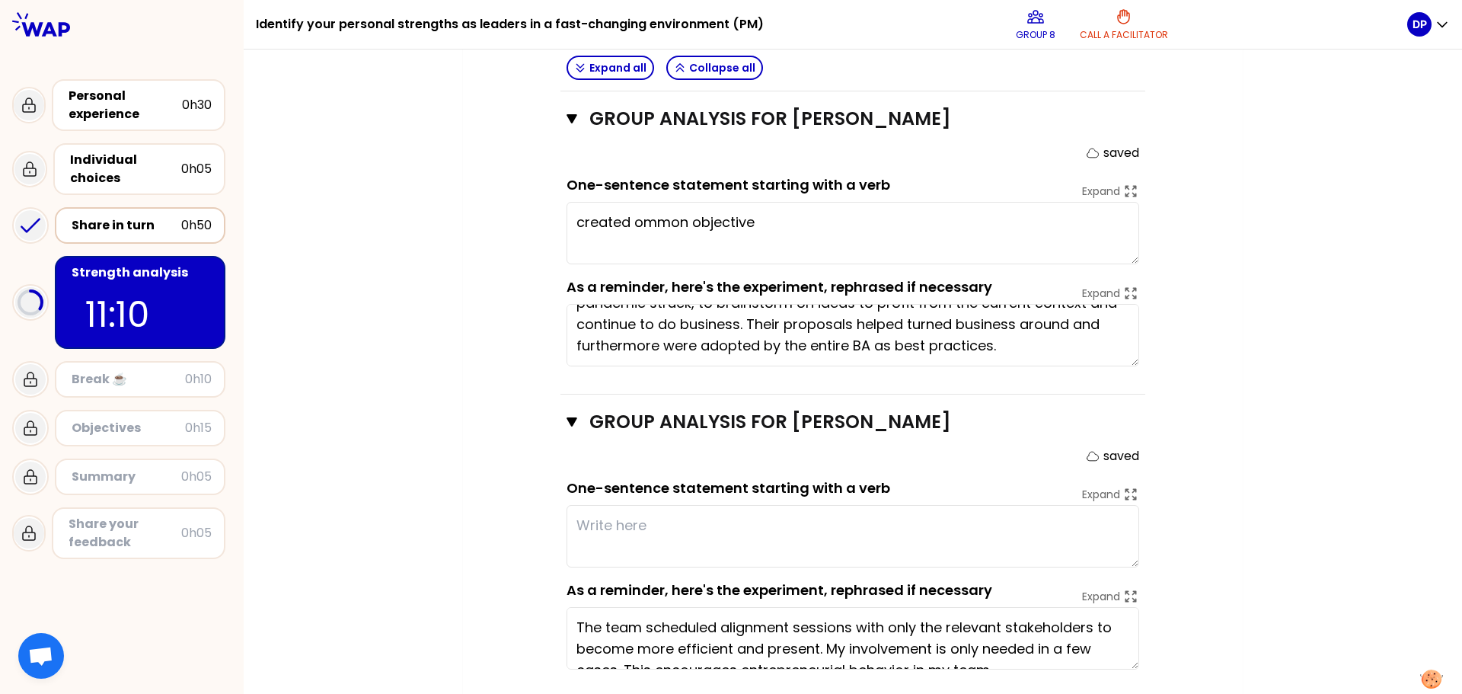
type textarea "created aommon objective"
click at [94, 217] on div "Share in turn" at bounding box center [127, 225] width 110 height 18
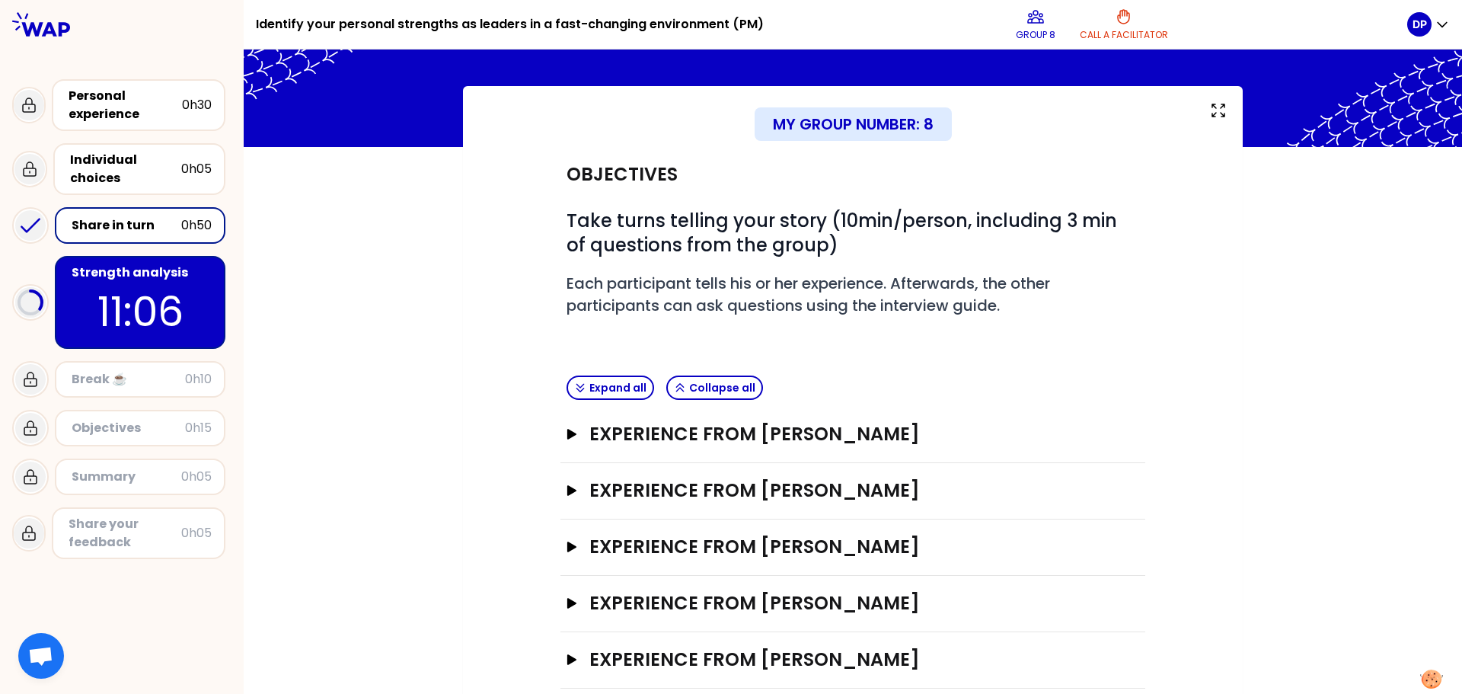
scroll to position [74, 0]
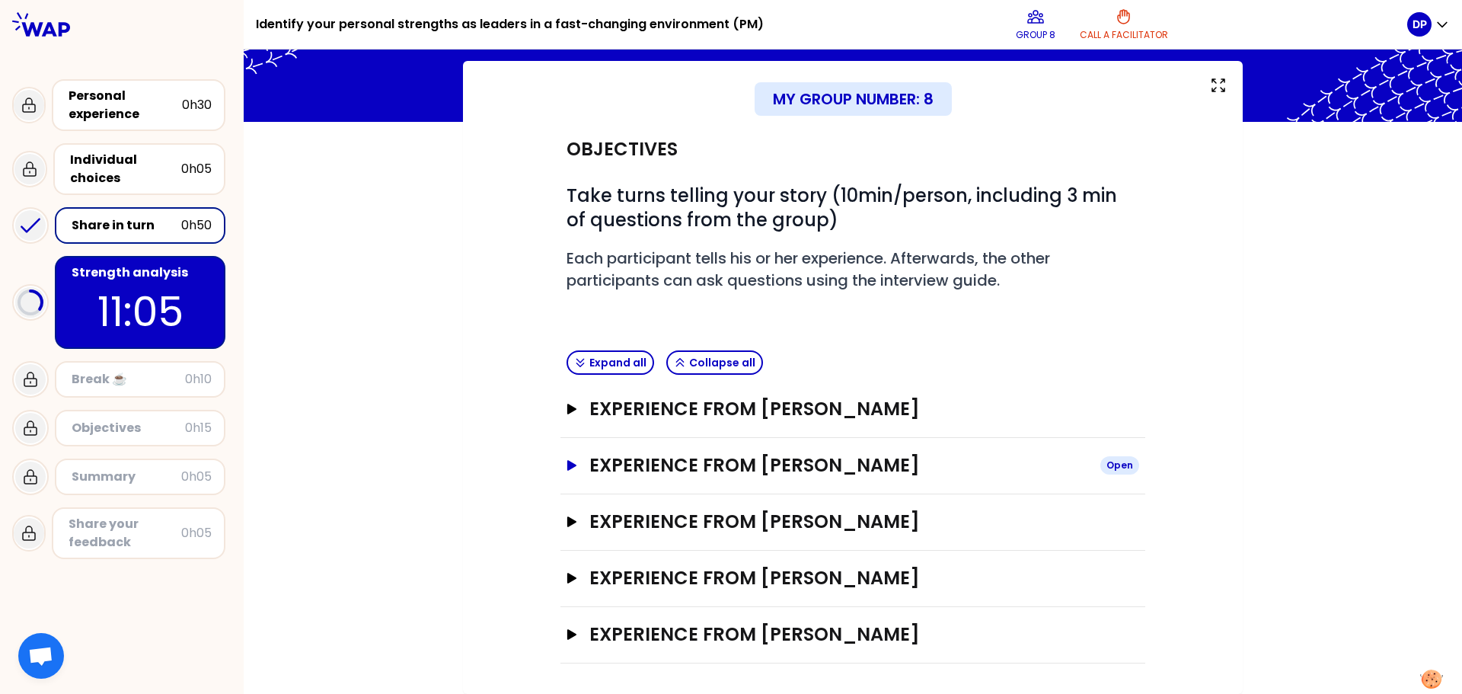
click at [568, 465] on icon "button" at bounding box center [571, 465] width 9 height 11
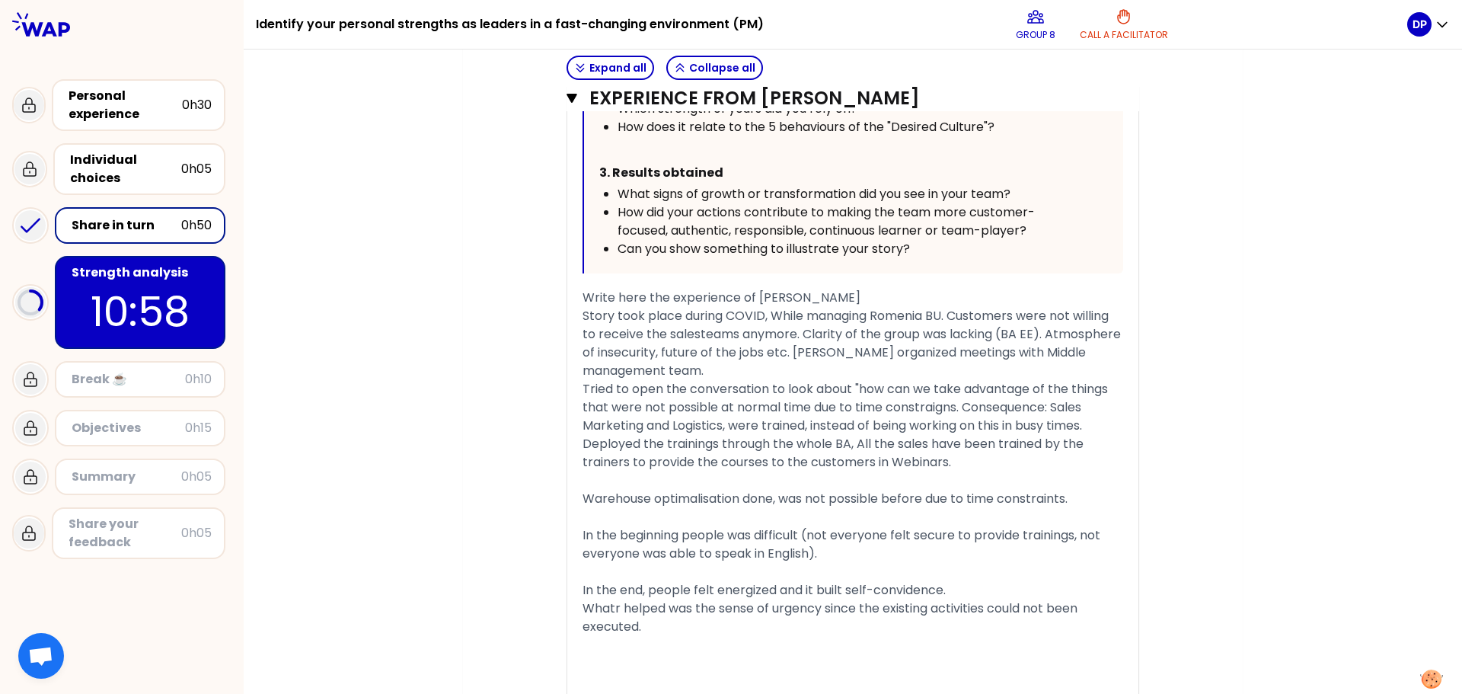
scroll to position [979, 0]
click at [104, 276] on div "Strength analysis" at bounding box center [142, 273] width 140 height 18
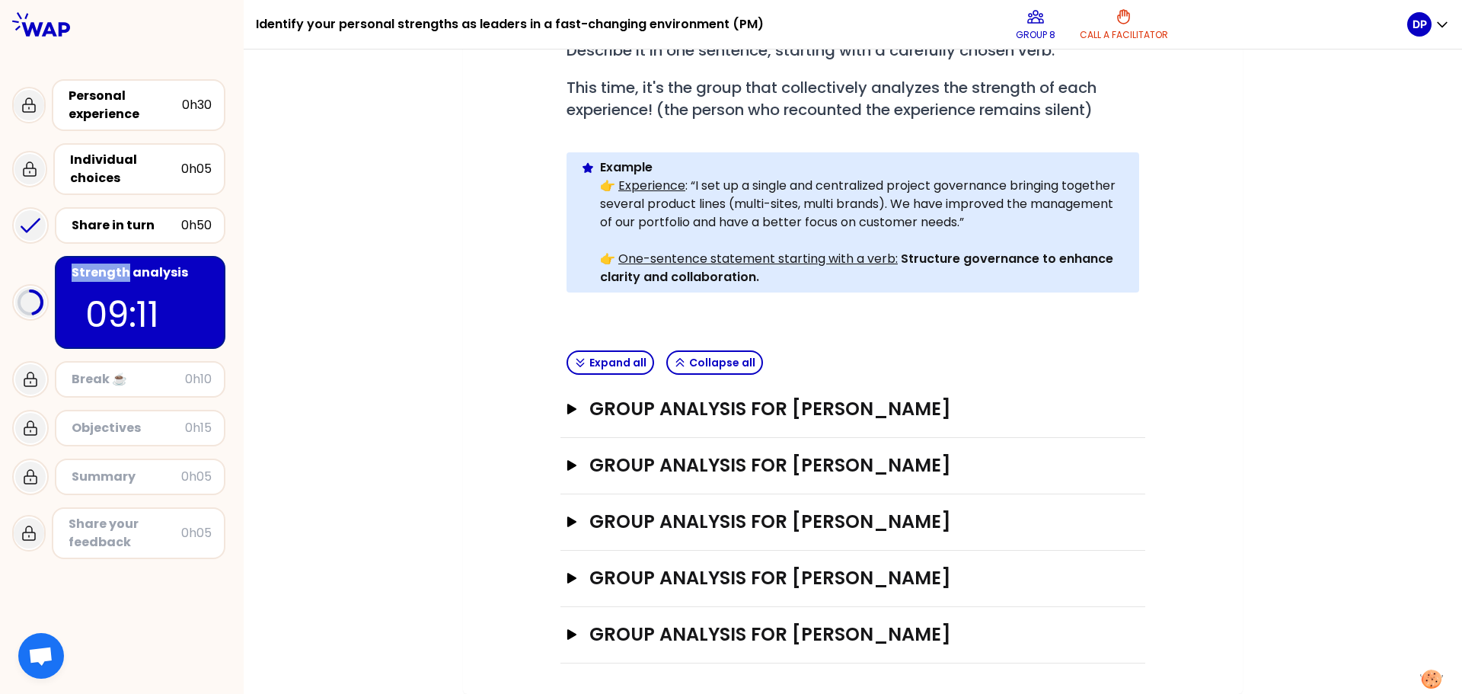
scroll to position [282, 0]
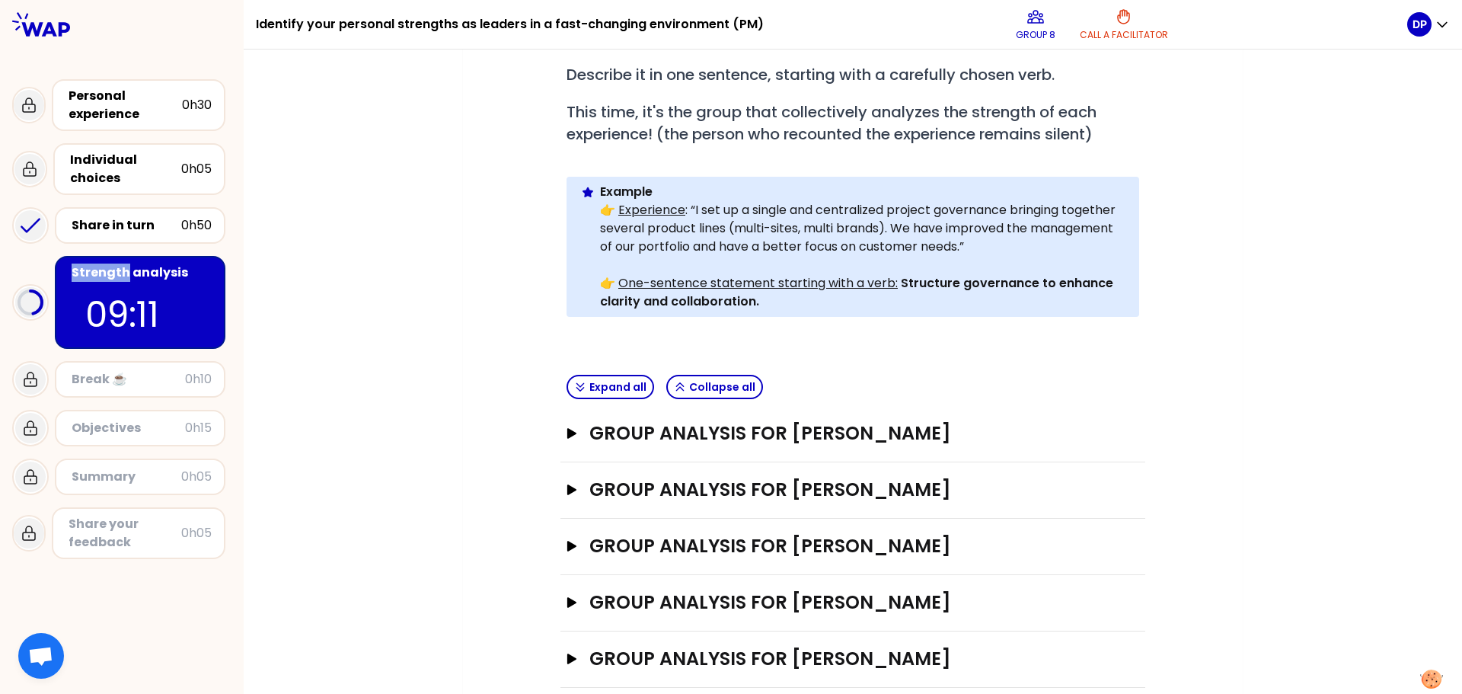
click at [104, 276] on div "Strength analysis" at bounding box center [142, 273] width 140 height 18
click at [568, 484] on icon "button" at bounding box center [571, 489] width 9 height 11
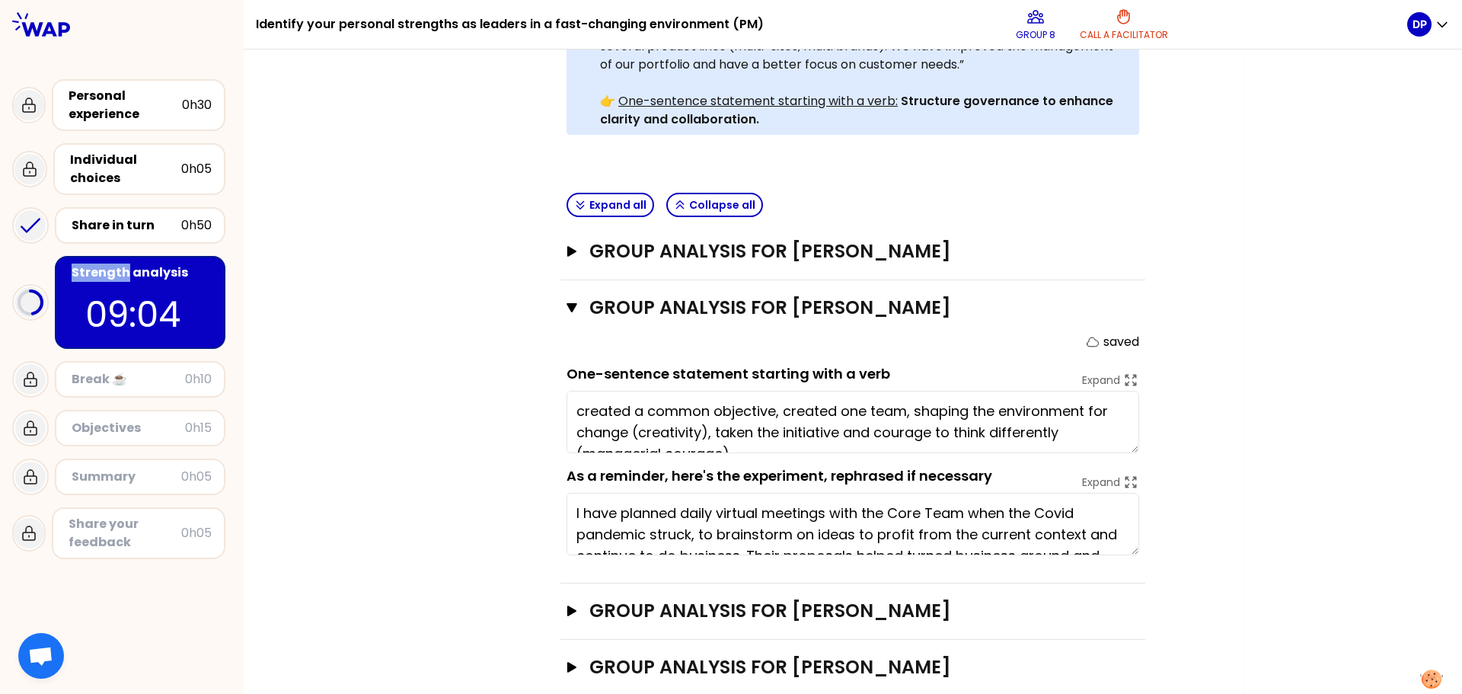
scroll to position [529, 0]
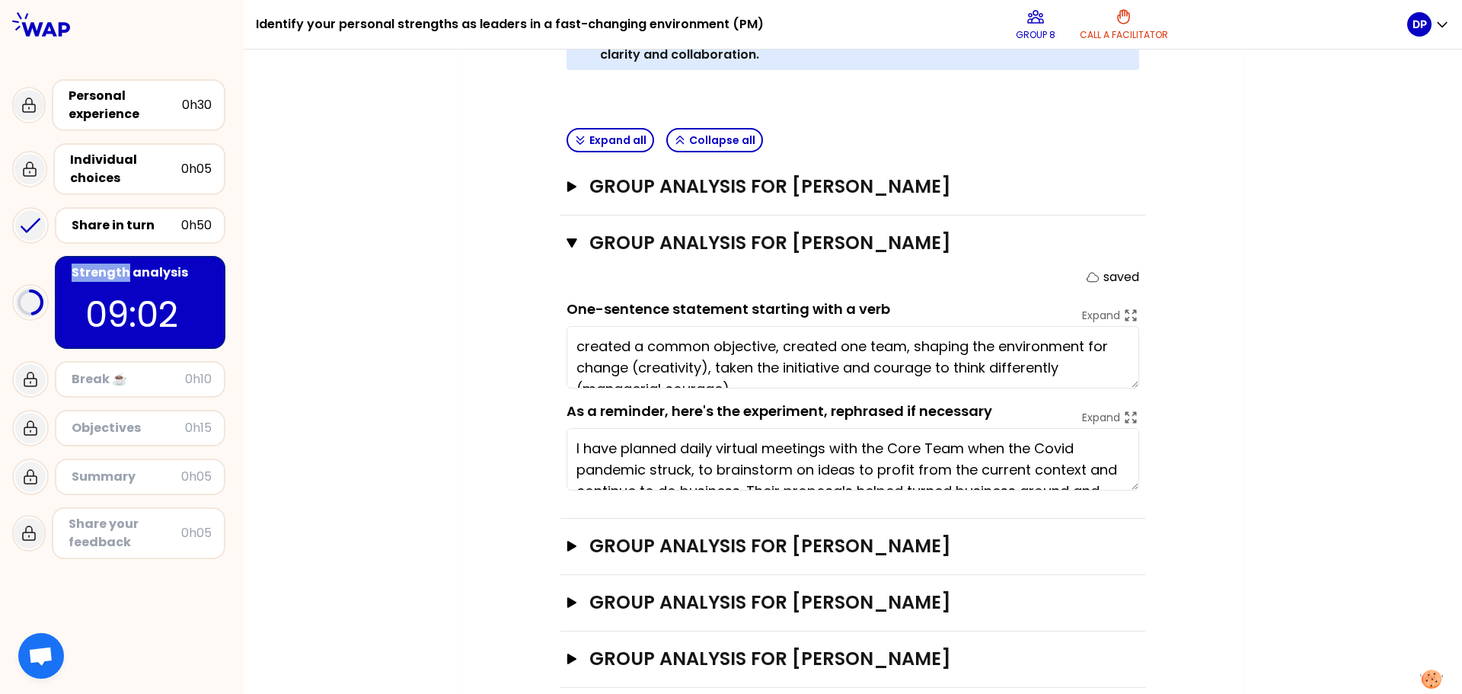
type textarea "created a common objective, created one team, shaping the environment for chang…"
click at [567, 541] on icon "button" at bounding box center [571, 546] width 9 height 11
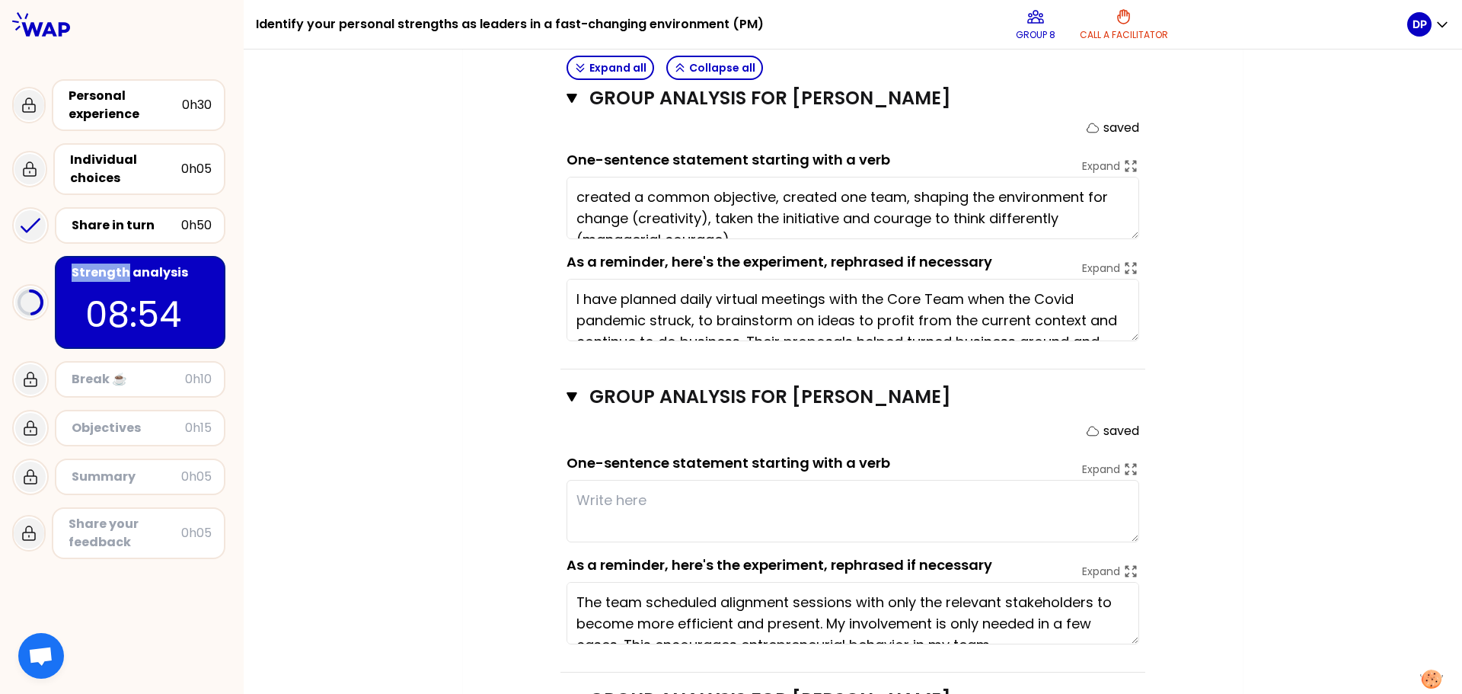
scroll to position [775, 0]
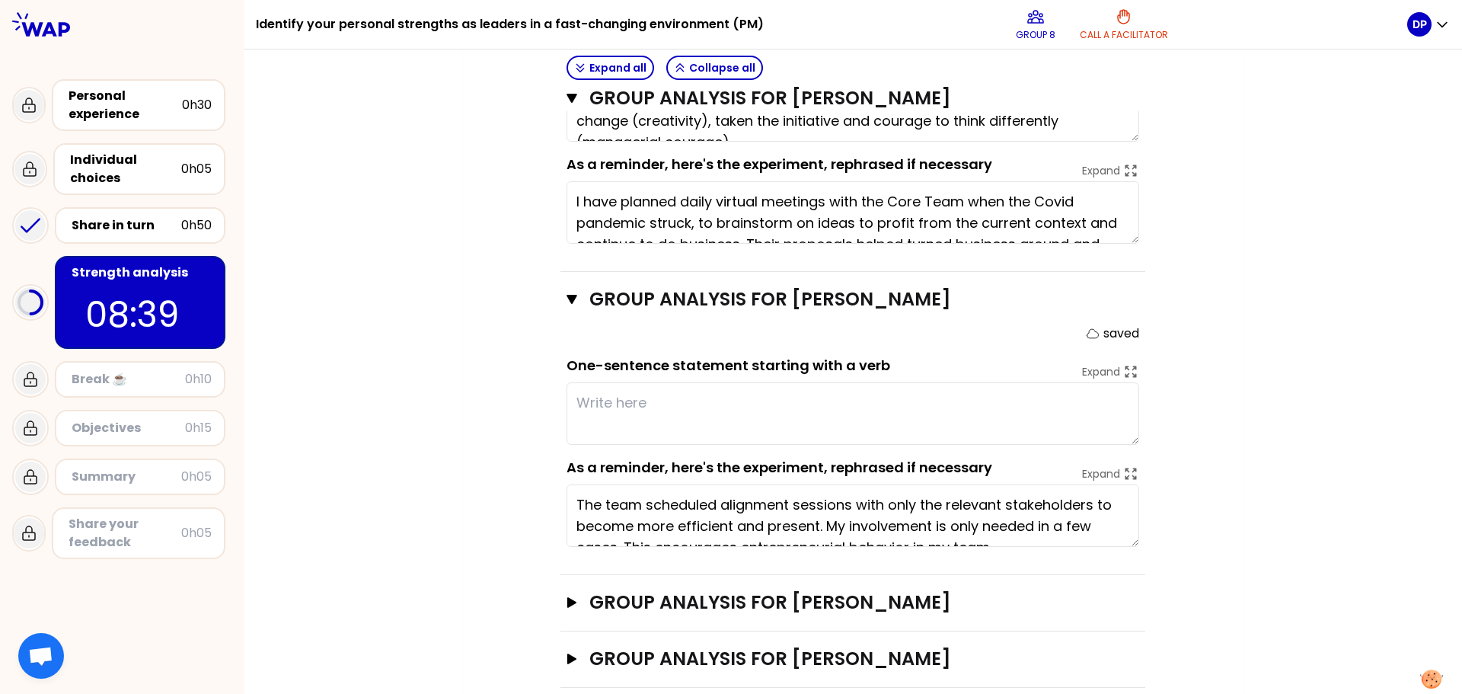
type textarea "Created a common objective, created one team, shaping the environment for chang…"
click at [567, 597] on icon "button" at bounding box center [571, 602] width 9 height 11
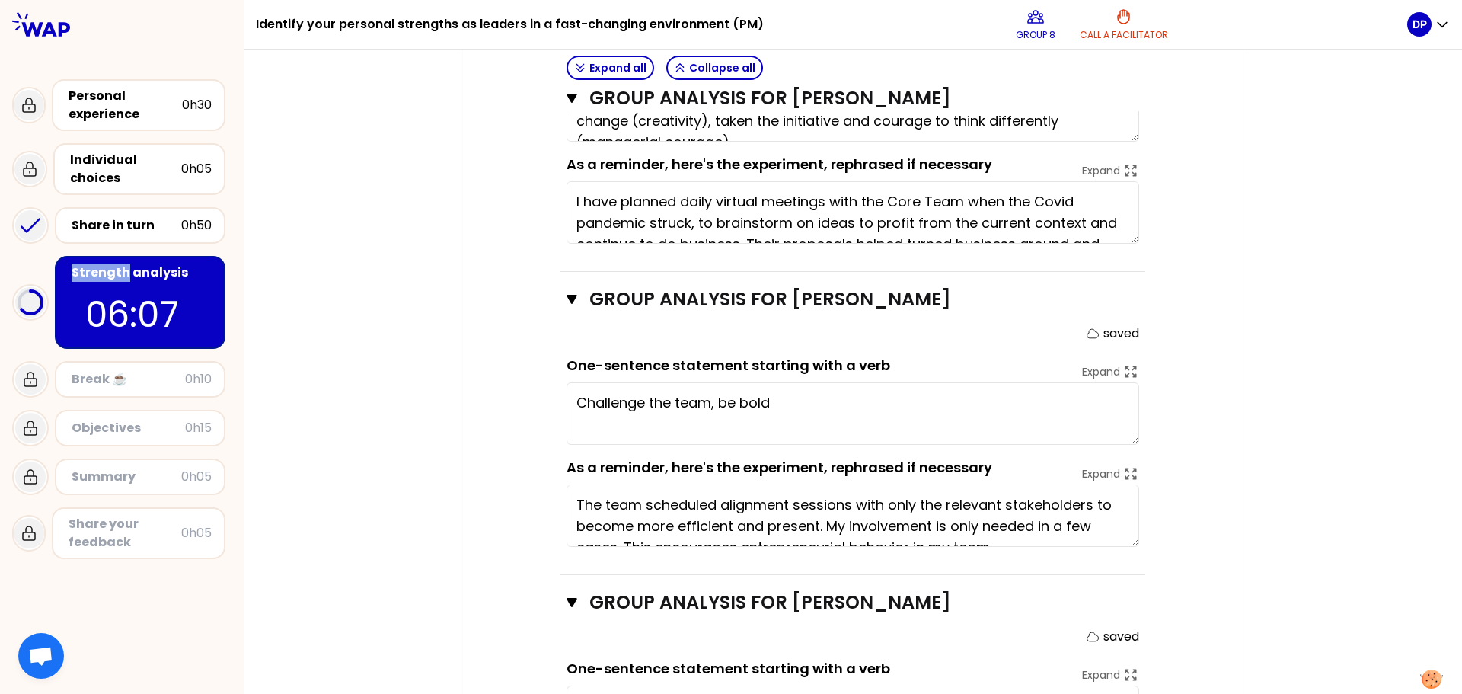
scroll to position [1022, 0]
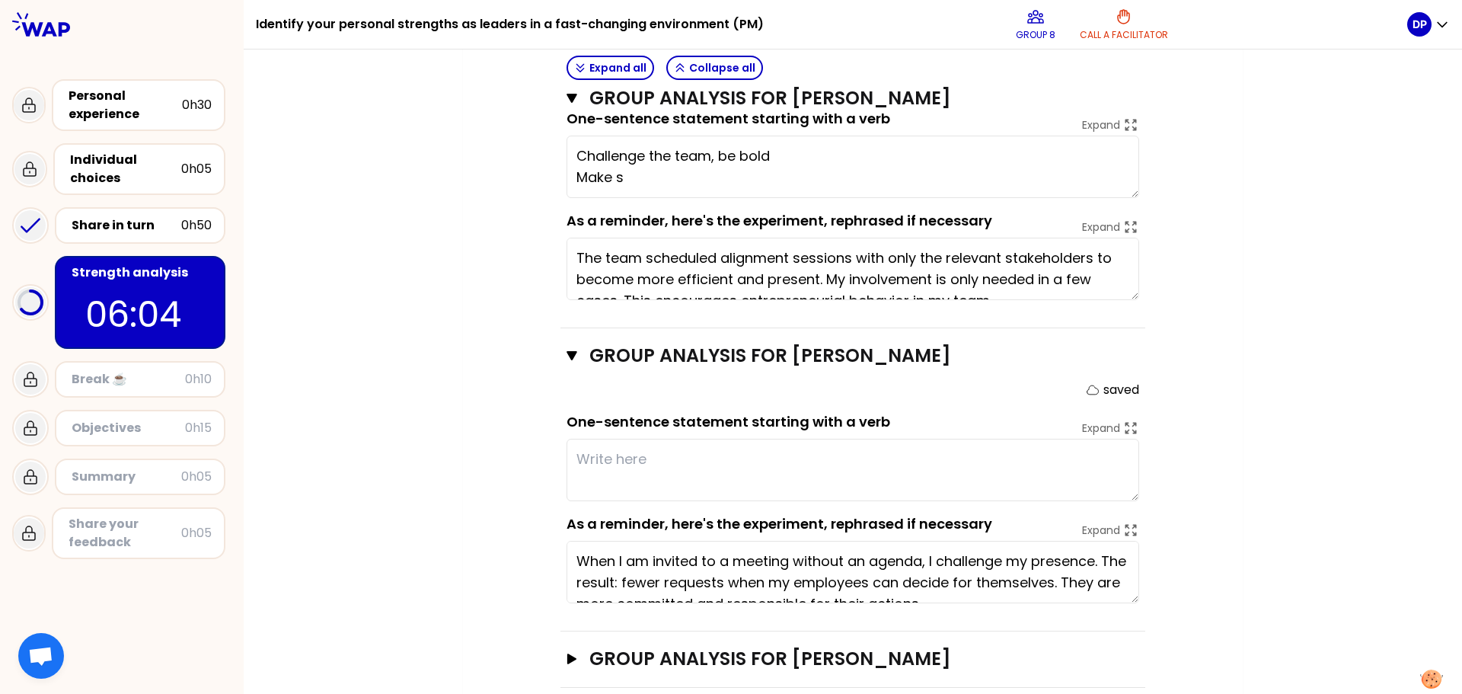
click at [644, 446] on textarea at bounding box center [853, 470] width 573 height 62
type textarea "Challenge the team, be bold Make sense of the objectives"
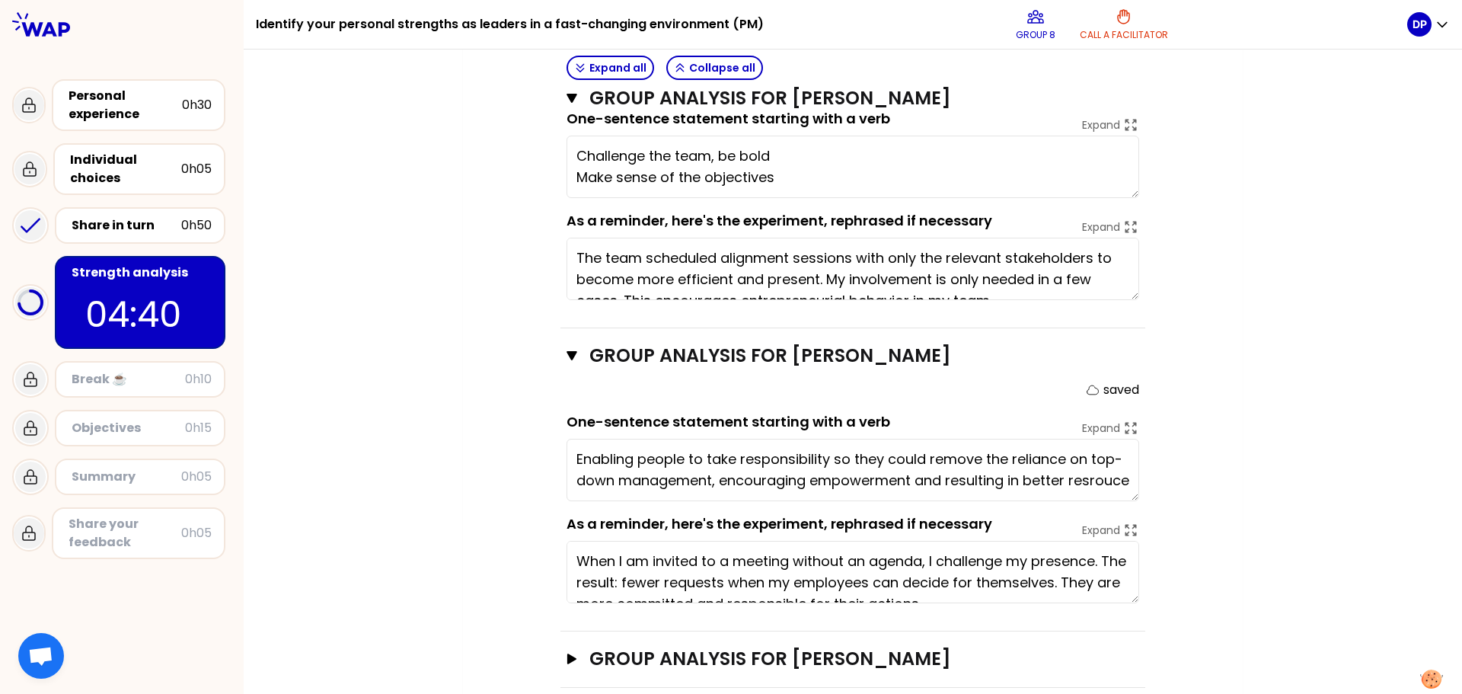
scroll to position [11, 0]
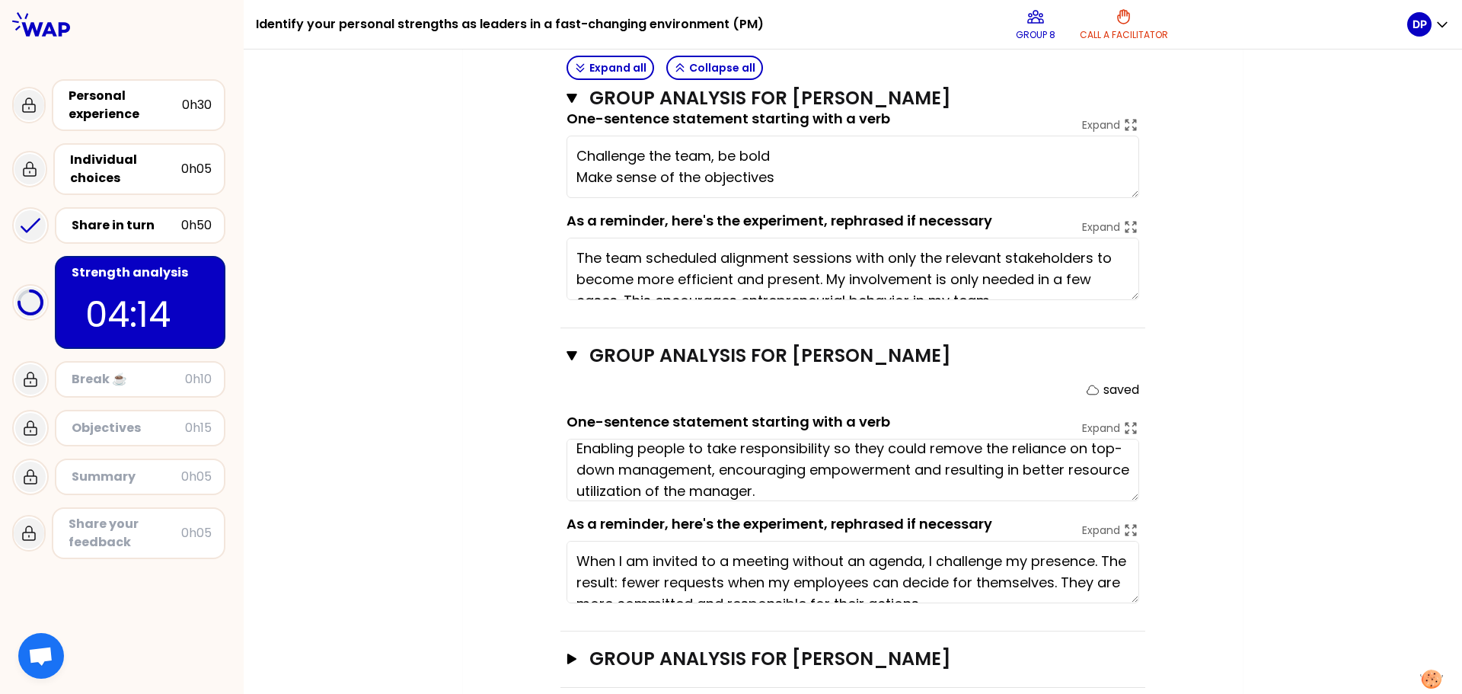
type textarea "Enabling people to take responsibility so they could remove the reliance on top…"
click at [567, 647] on button "Group analysis for [PERSON_NAME] Open" at bounding box center [853, 659] width 573 height 24
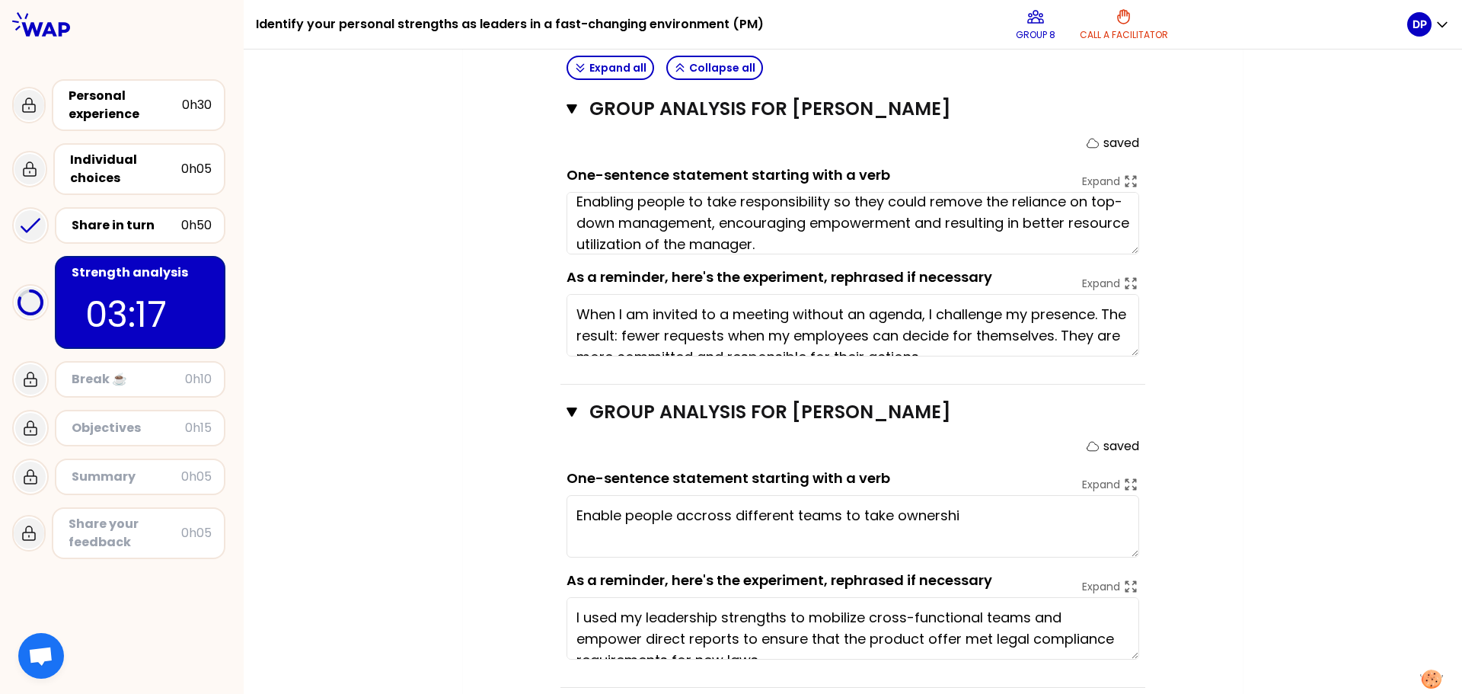
type textarea "Enable people accross different teams to take ownership"
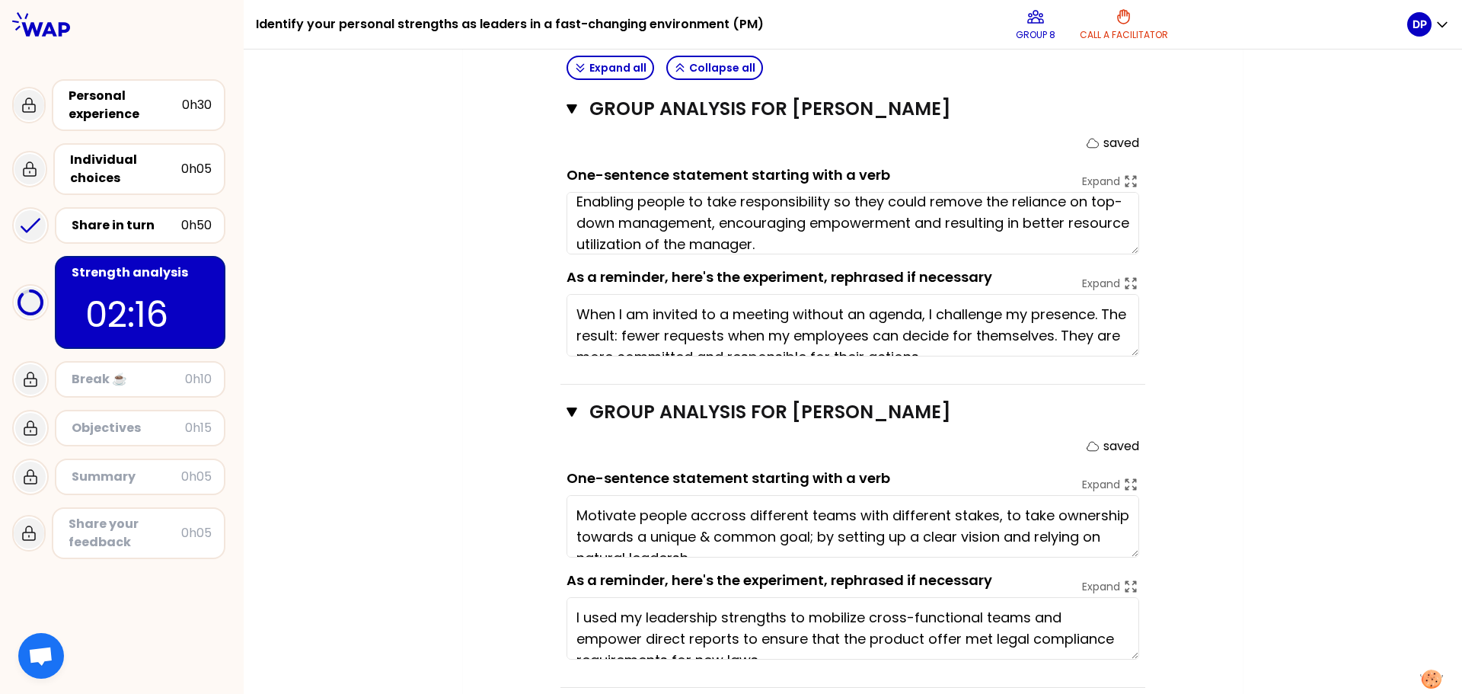
type textarea "Motivate people accross different teams with different stakes, to take ownershi…"
click at [1062, 506] on textarea "Motivate people accross different teams with different stakes, to take ownershi…" at bounding box center [853, 526] width 573 height 62
